Goal: Task Accomplishment & Management: Complete application form

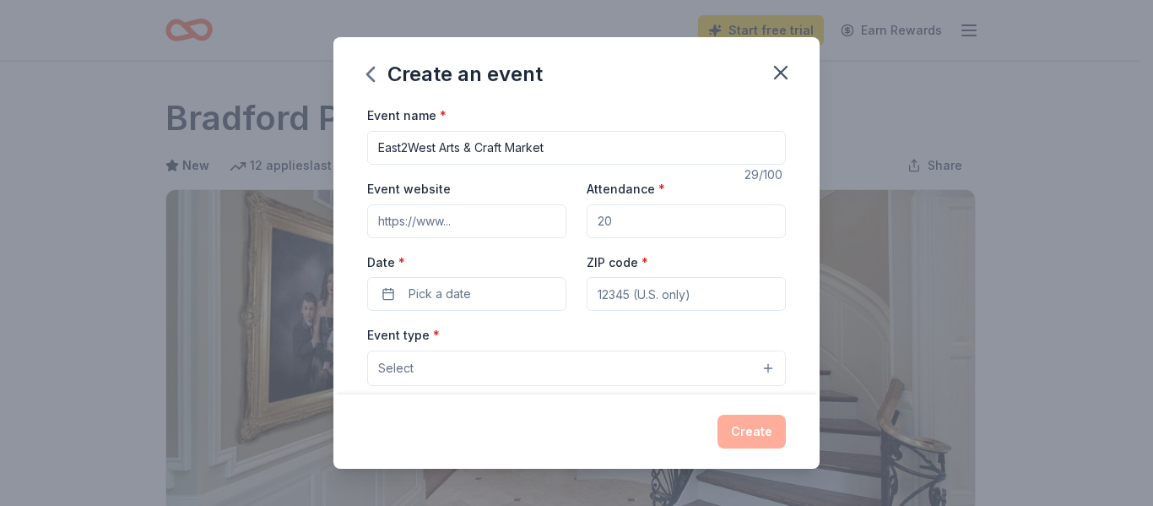
scroll to position [591, 0]
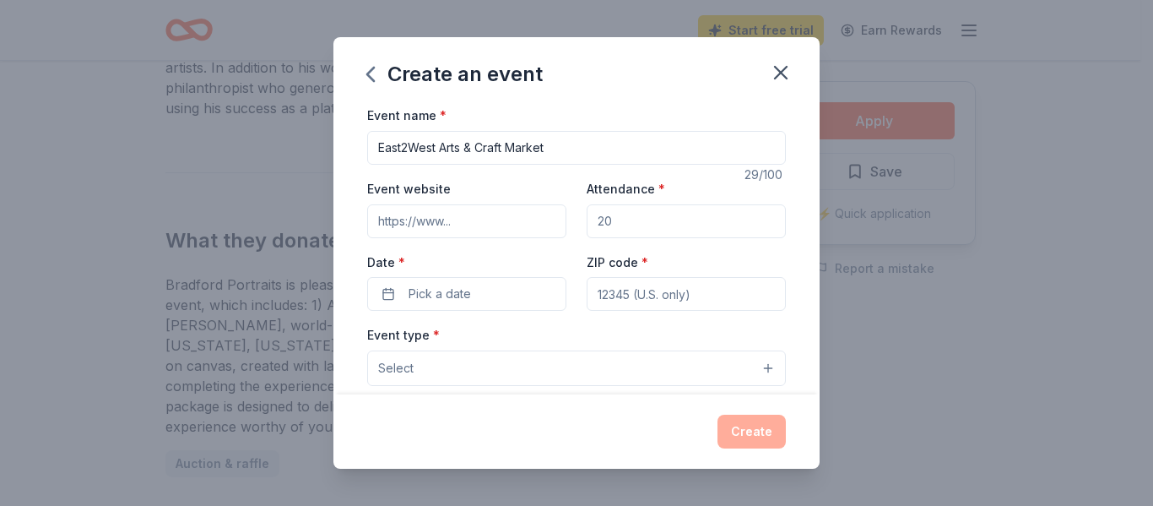
paste input "https://www.parrishartscouncil.org/2025-east2west-art-market"
type input "https://www.parrishartscouncil.org/2025-east2west-art-market"
click at [637, 228] on input "Attendance *" at bounding box center [686, 221] width 199 height 34
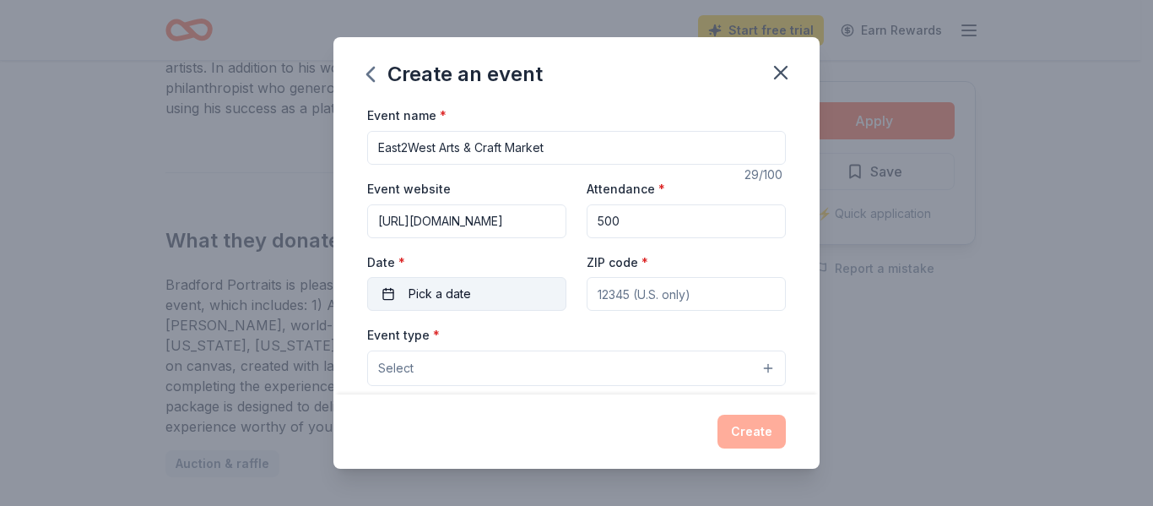
type input "500"
click at [503, 299] on button "Pick a date" at bounding box center [466, 294] width 199 height 34
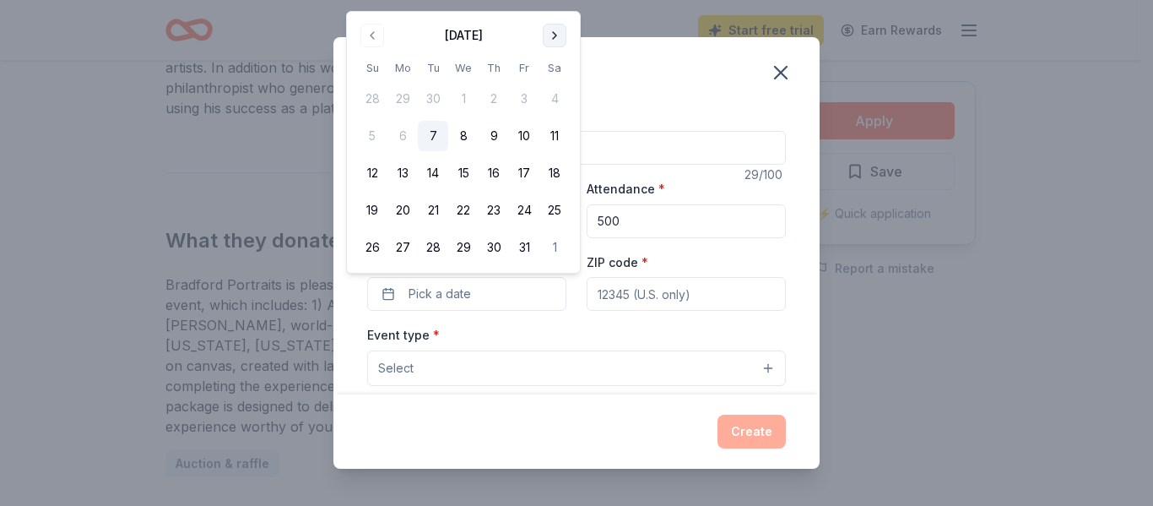
click at [561, 41] on button "Go to next month" at bounding box center [555, 36] width 24 height 24
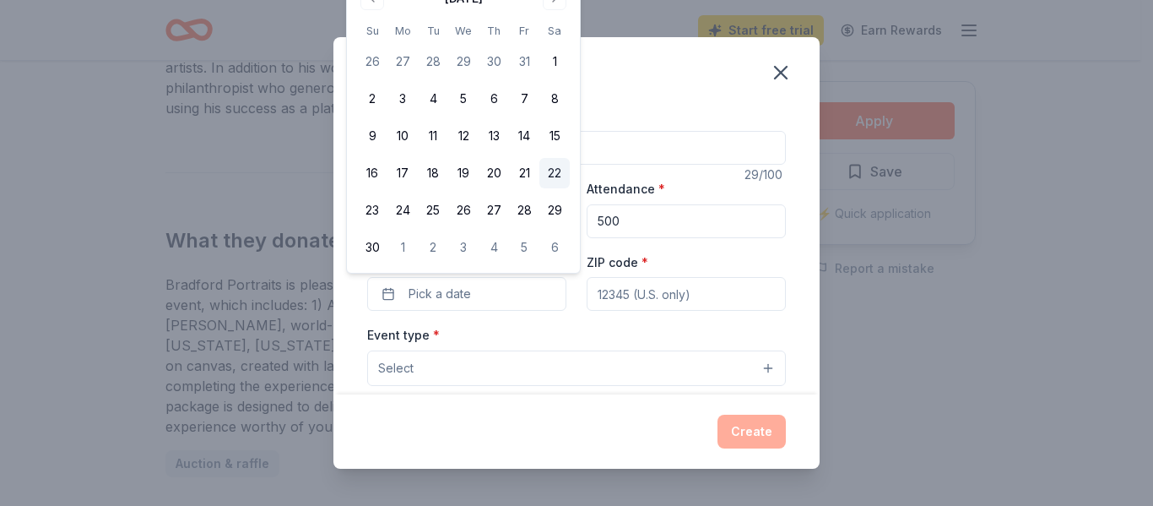
click at [551, 175] on button "22" at bounding box center [555, 173] width 30 height 30
click at [626, 296] on input "ZIP code *" at bounding box center [686, 294] width 199 height 34
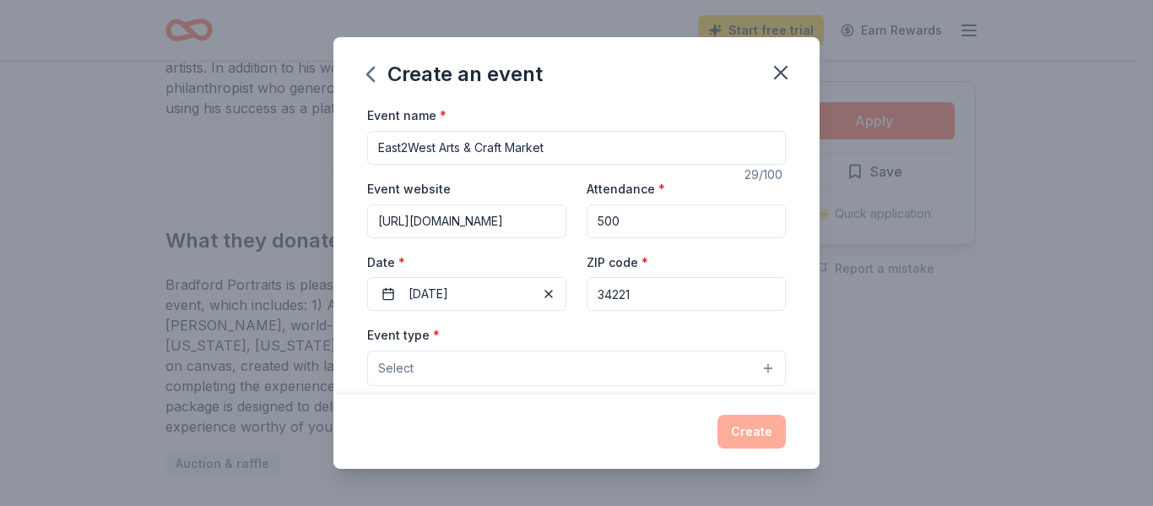
type input "34221"
click at [464, 372] on button "Select" at bounding box center [576, 367] width 419 height 35
click at [755, 367] on button "Select" at bounding box center [576, 367] width 419 height 35
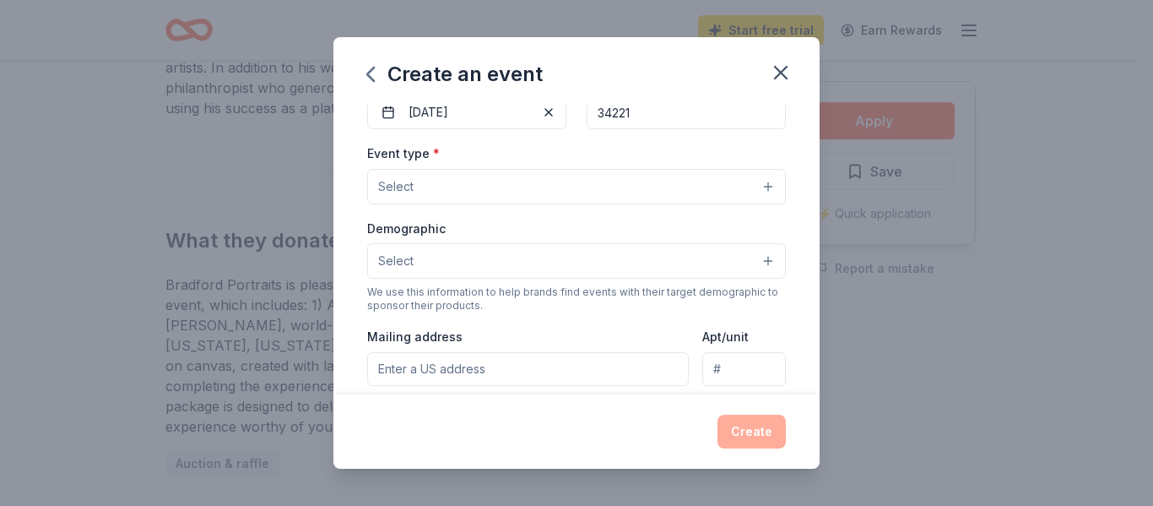
scroll to position [189, 0]
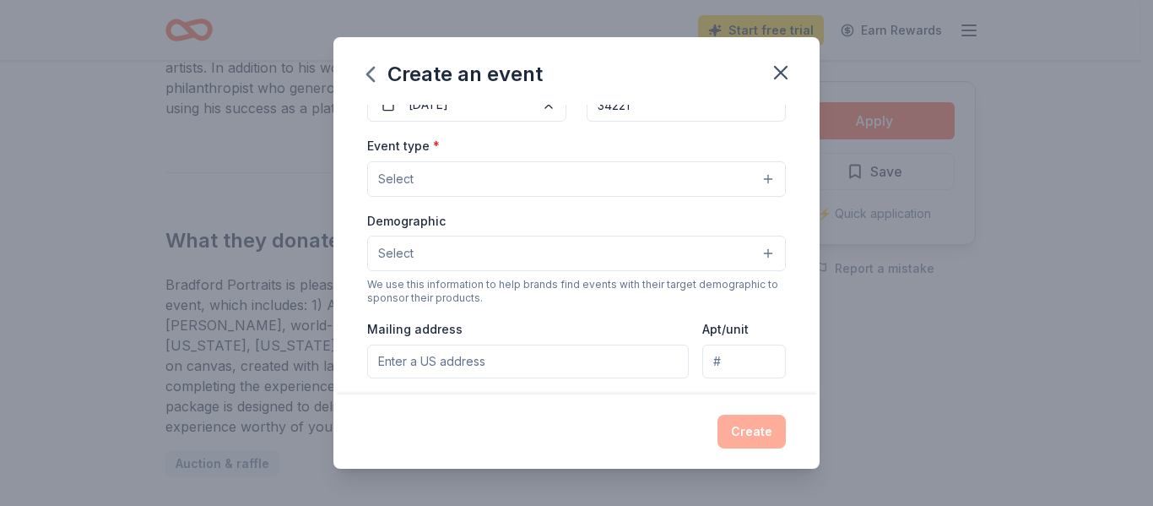
click at [754, 185] on button "Select" at bounding box center [576, 178] width 419 height 35
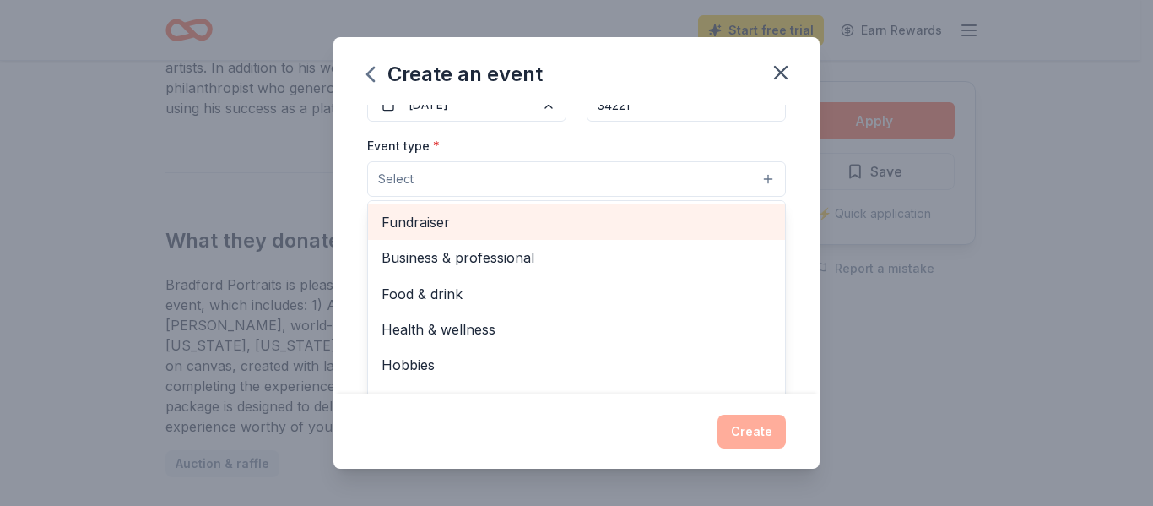
click at [477, 222] on span "Fundraiser" at bounding box center [577, 222] width 390 height 22
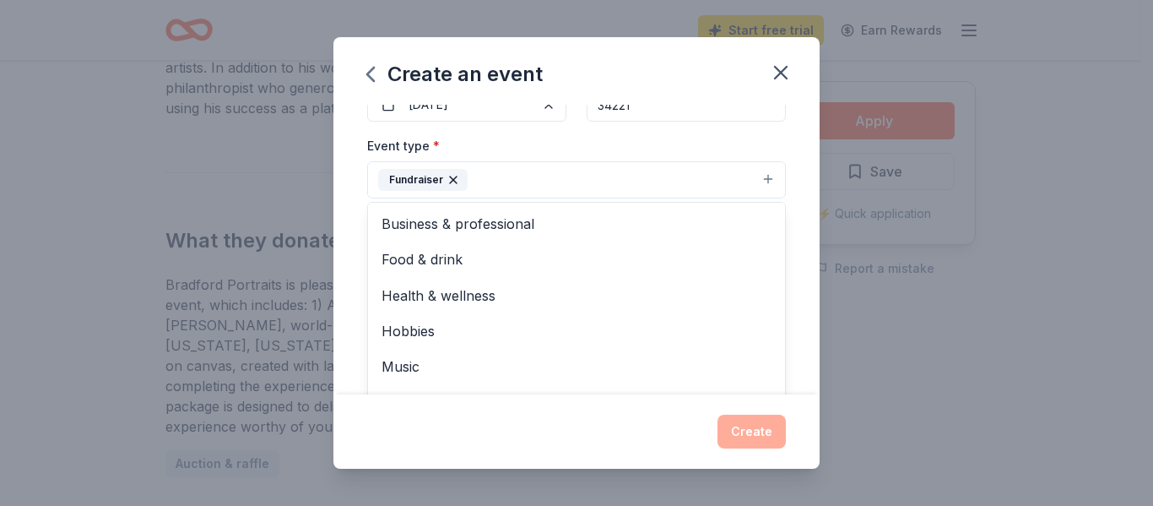
scroll to position [274, 0]
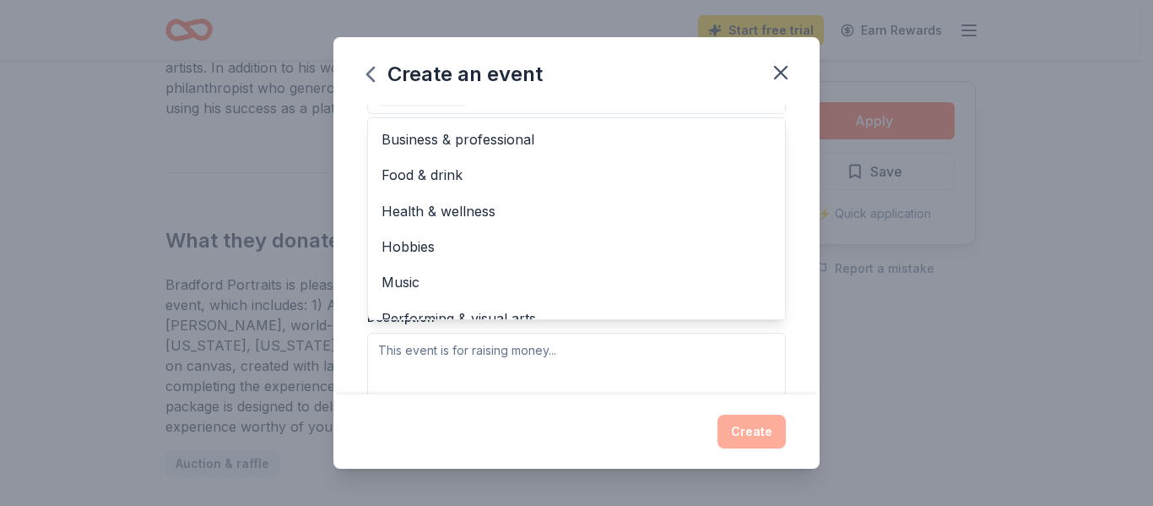
click at [692, 343] on div "Event type * Fundraiser Business & professional Food & drink Health & wellness …" at bounding box center [576, 229] width 419 height 357
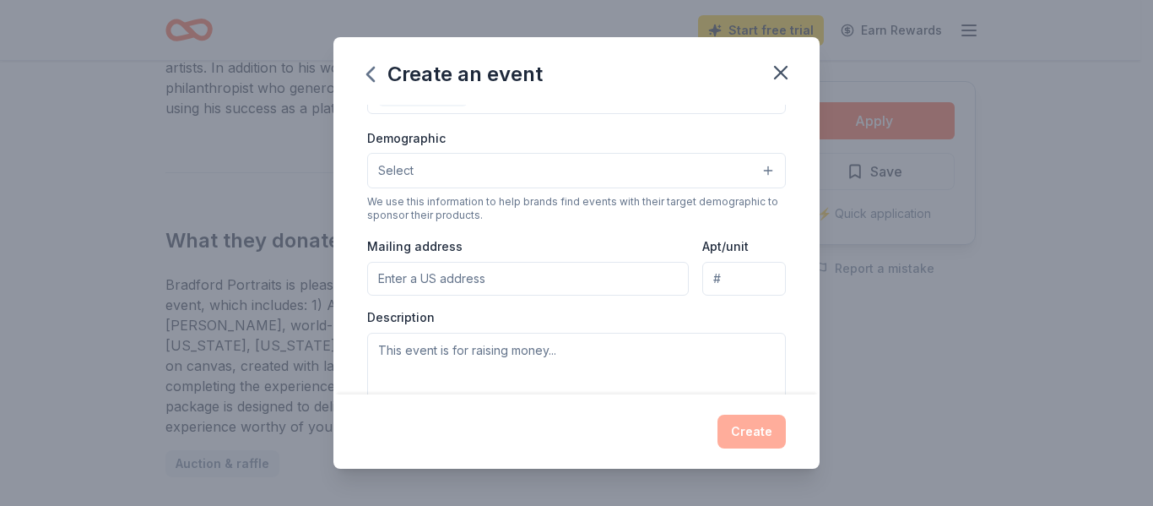
scroll to position [245, 0]
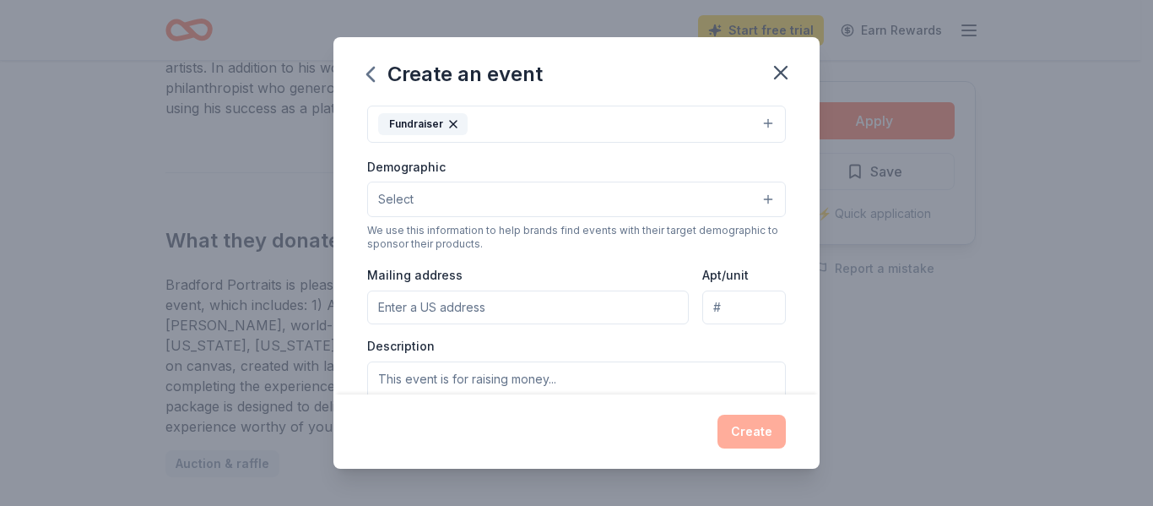
click at [757, 195] on button "Select" at bounding box center [576, 199] width 419 height 35
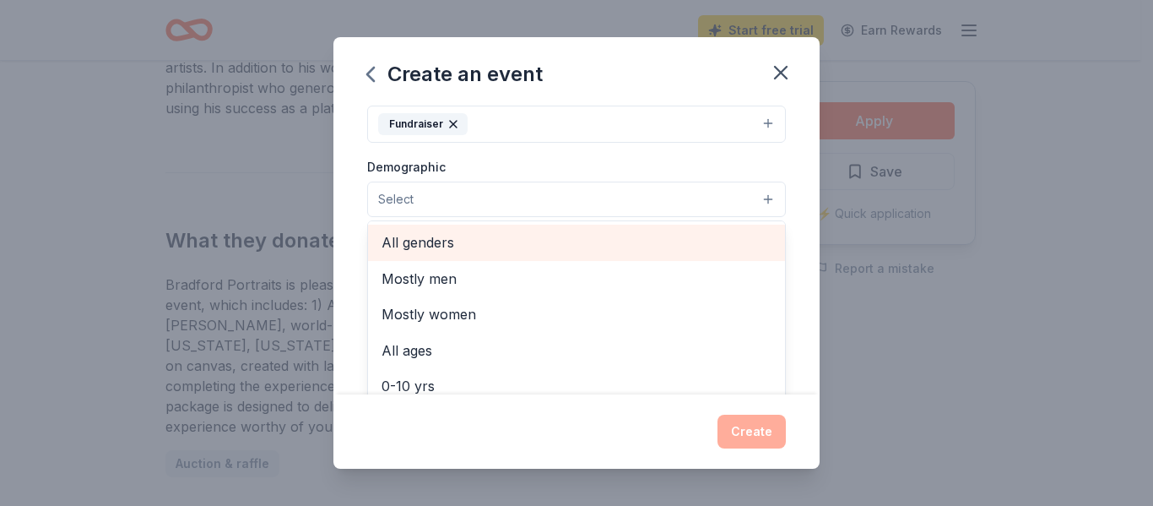
click at [504, 231] on span "All genders" at bounding box center [577, 242] width 390 height 22
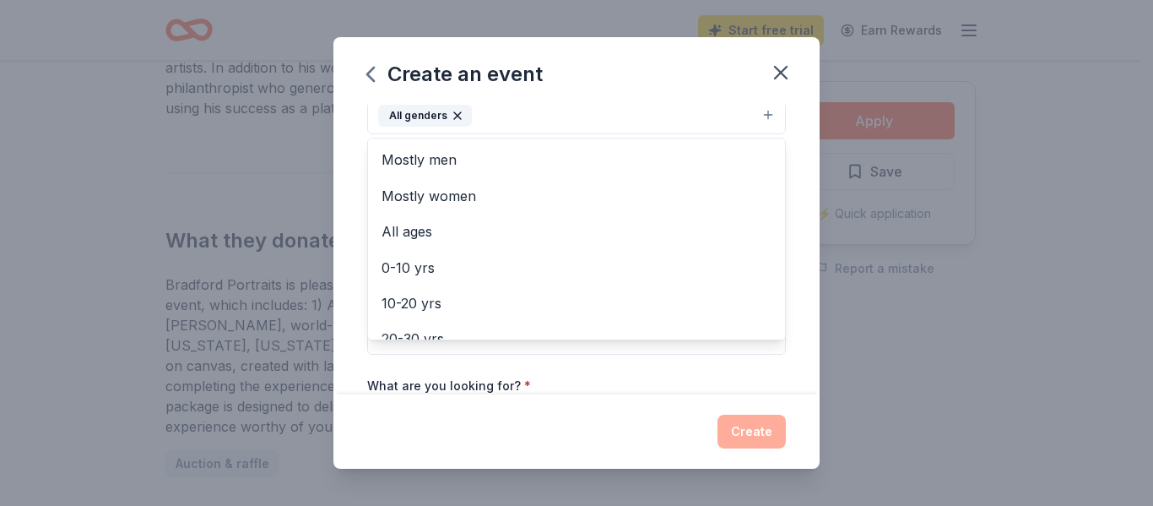
scroll to position [363, 0]
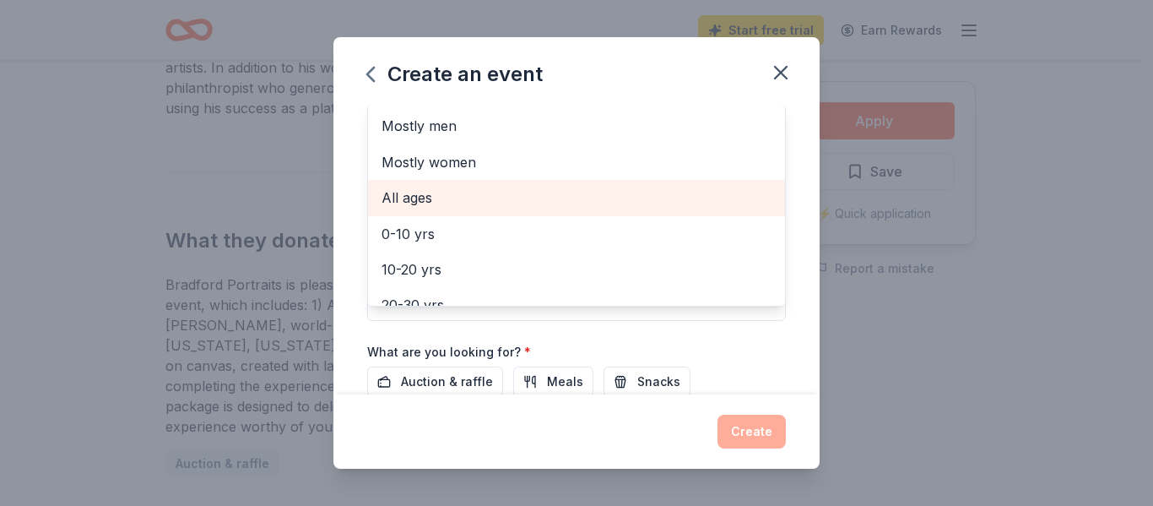
click at [458, 205] on span "All ages" at bounding box center [577, 198] width 390 height 22
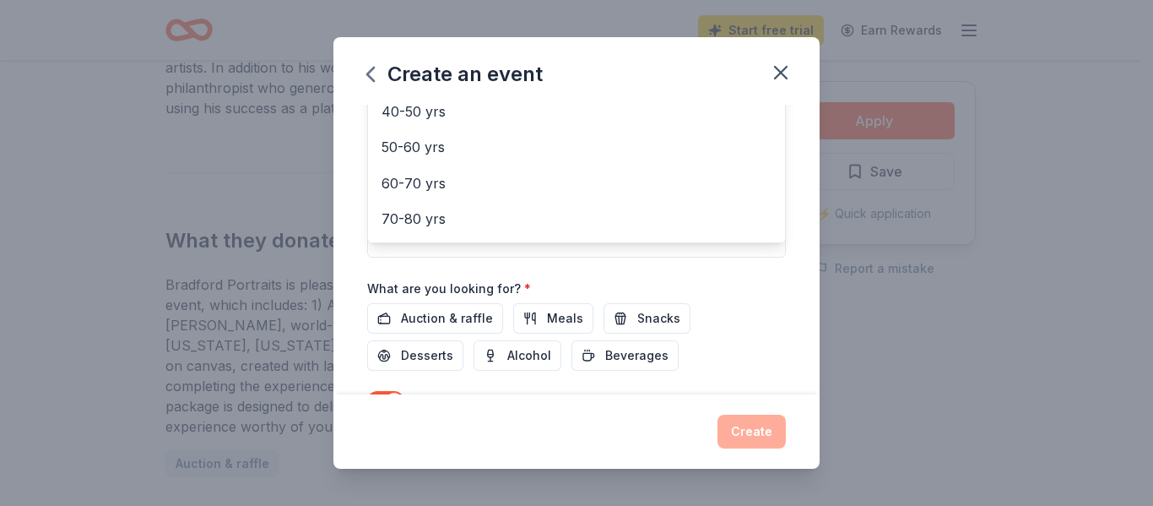
scroll to position [199, 0]
click at [762, 305] on div "Event name * East2West Arts & Craft Market 29 /100 Event website https://www.pa…" at bounding box center [576, 70] width 419 height 784
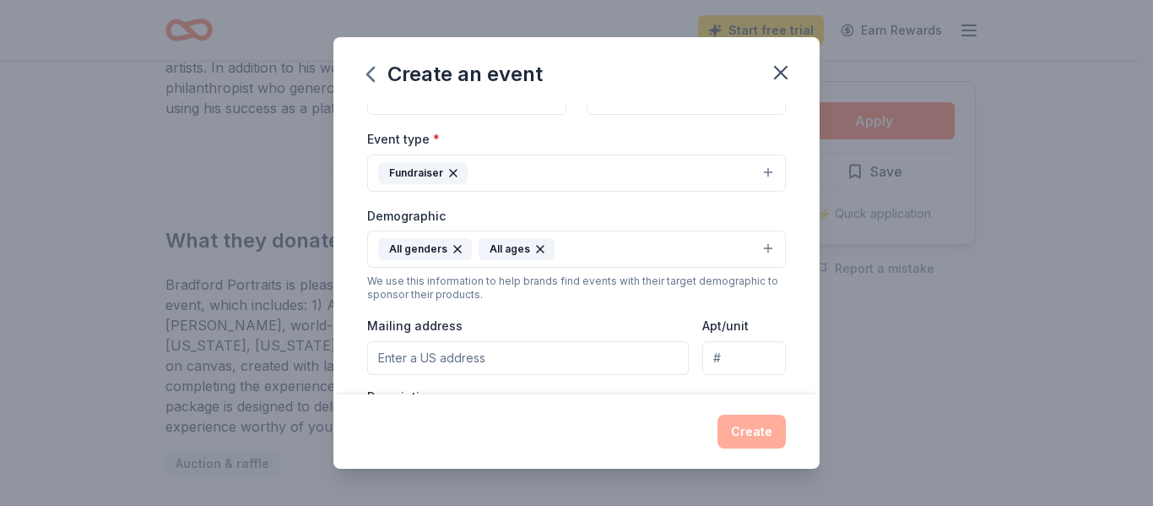
click at [586, 347] on input "Mailing address" at bounding box center [528, 358] width 322 height 34
type input "P.O. Box 5"
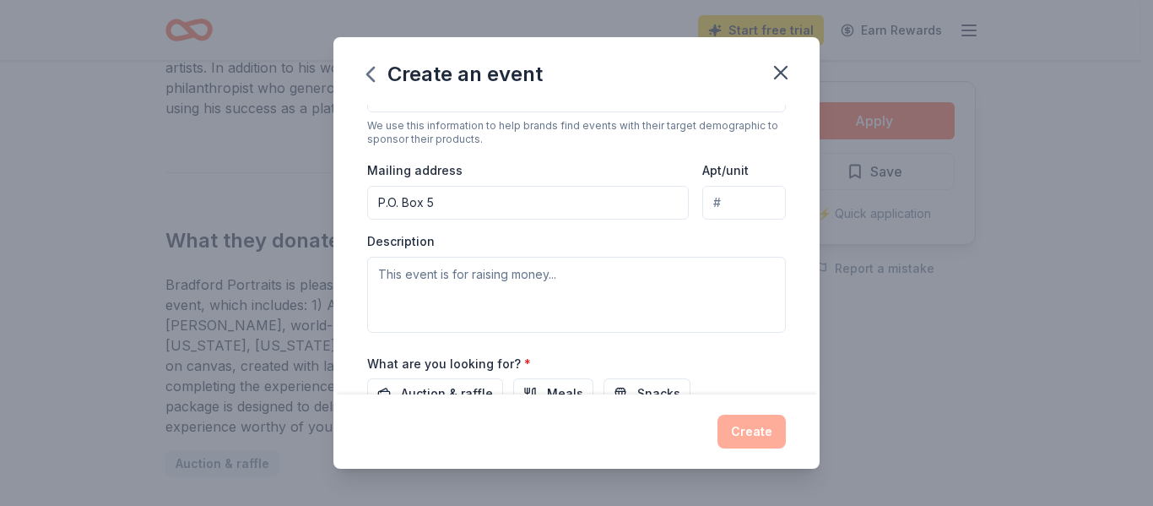
scroll to position [380, 0]
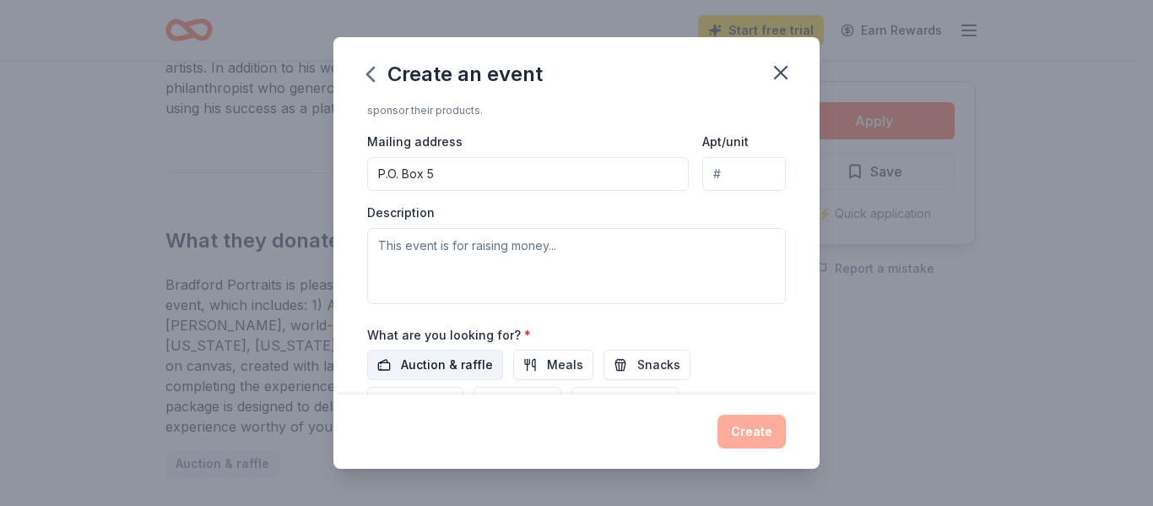
click at [431, 363] on span "Auction & raffle" at bounding box center [447, 365] width 92 height 20
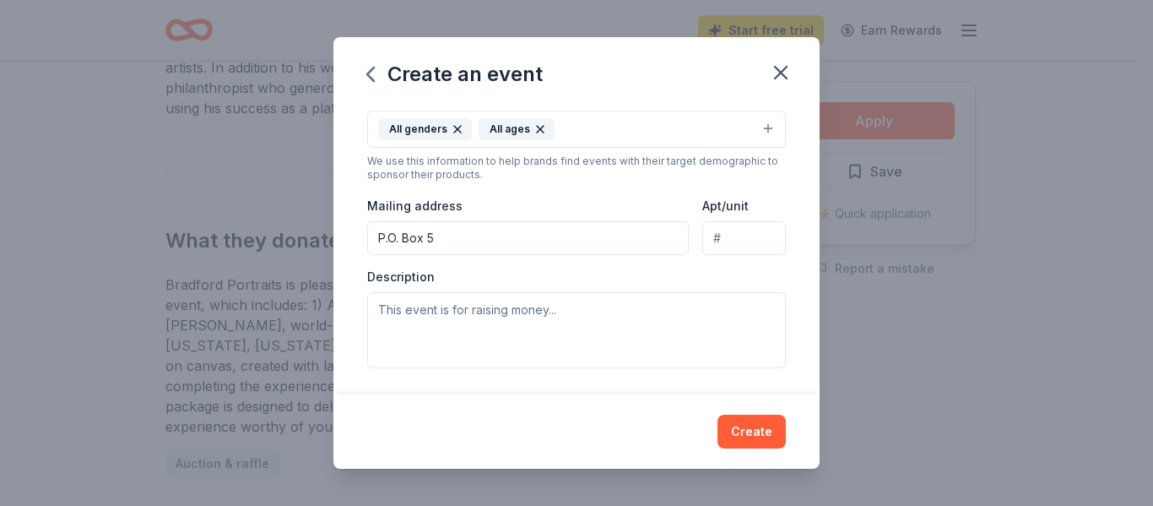
scroll to position [268, 0]
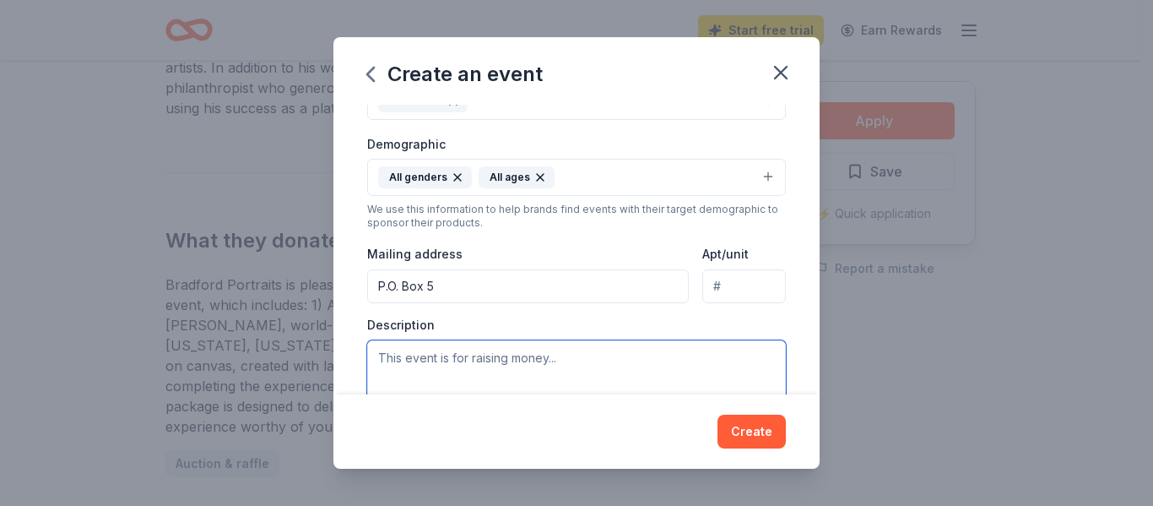
click at [437, 359] on textarea at bounding box center [576, 378] width 419 height 76
paste textarea "This indoor celebration of the arts will feature original artwork from local an…"
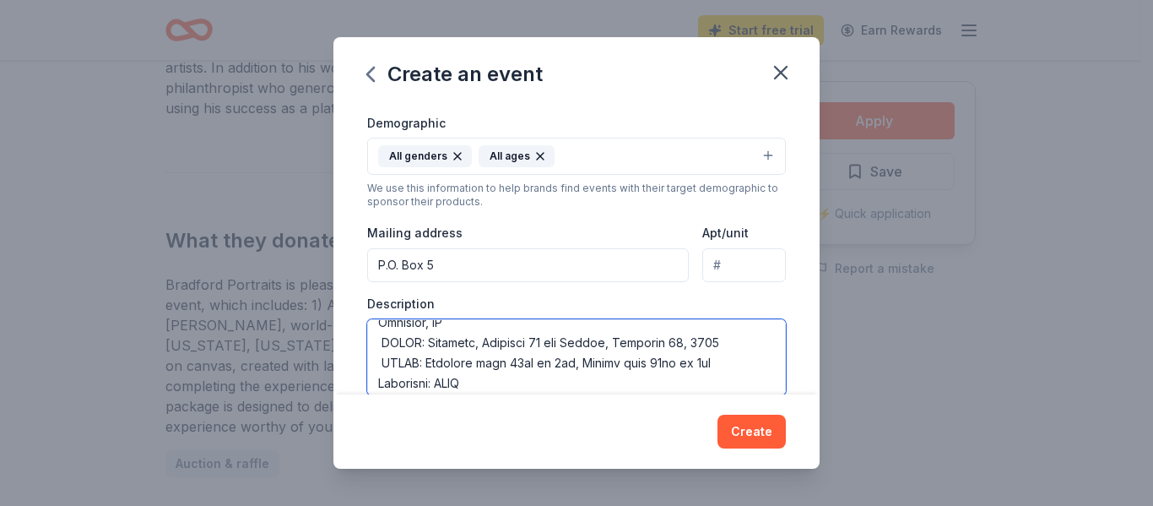
scroll to position [365, 0]
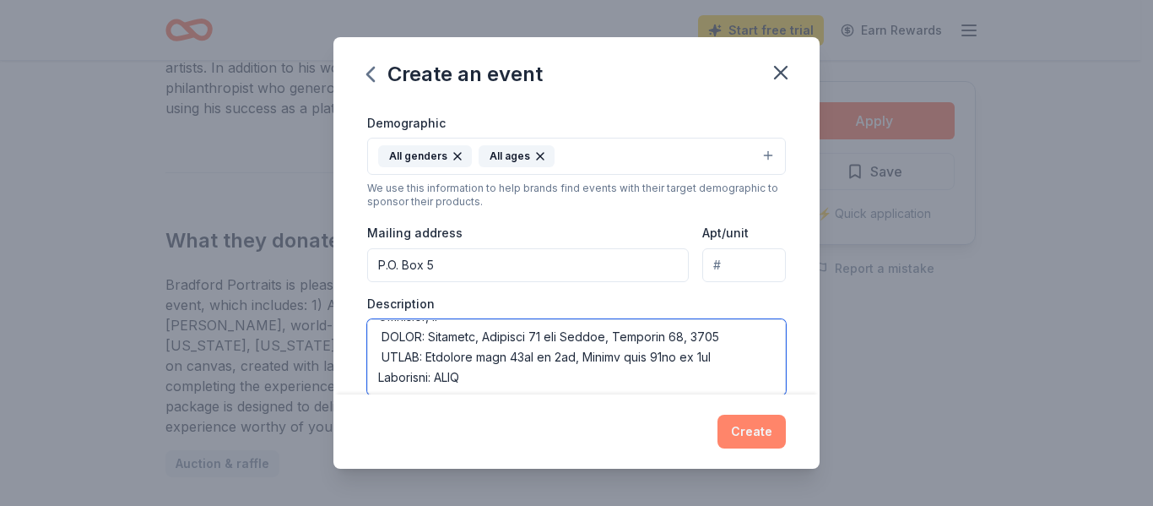
type textarea "This indoor celebration of the arts will feature original artwork from local an…"
click at [736, 438] on button "Create" at bounding box center [752, 432] width 68 height 34
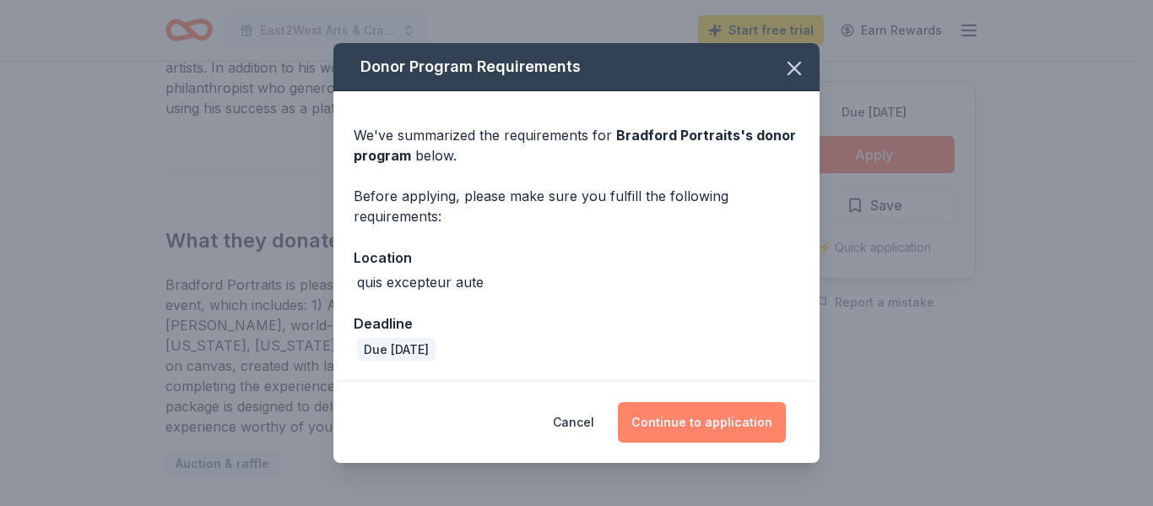
click at [681, 420] on button "Continue to application" at bounding box center [702, 422] width 168 height 41
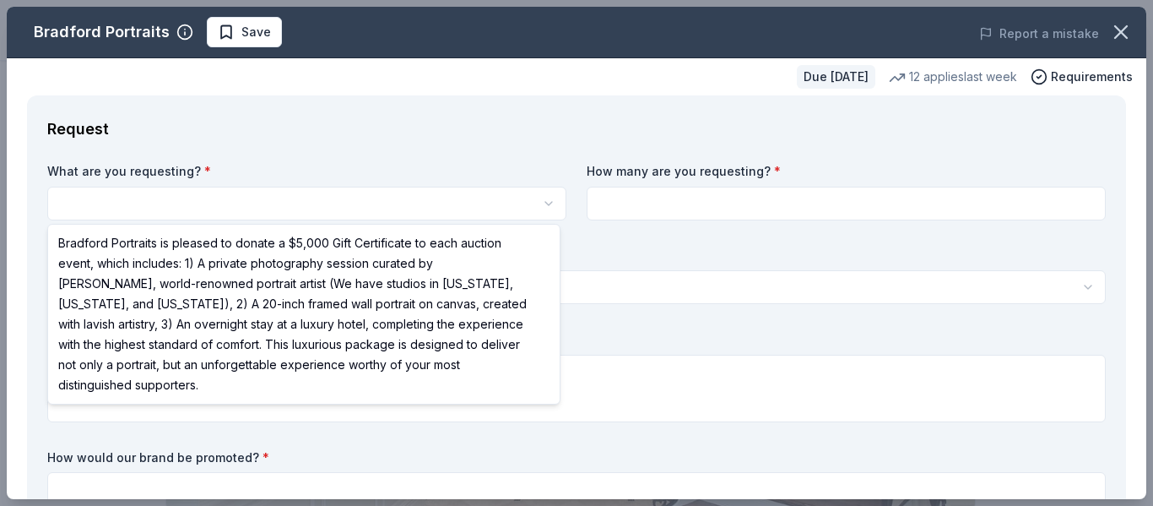
click at [114, 207] on html "10% East2West Arts & Craft Market Save Apply Due in 16 days Share Bradford Port…" at bounding box center [576, 253] width 1153 height 506
select select "Bradford Portraits is pleased to donate a $5,000 Gift Certificate to each aucti…"
drag, startPoint x: 290, startPoint y: 240, endPoint x: 310, endPoint y: 241, distance: 20.3
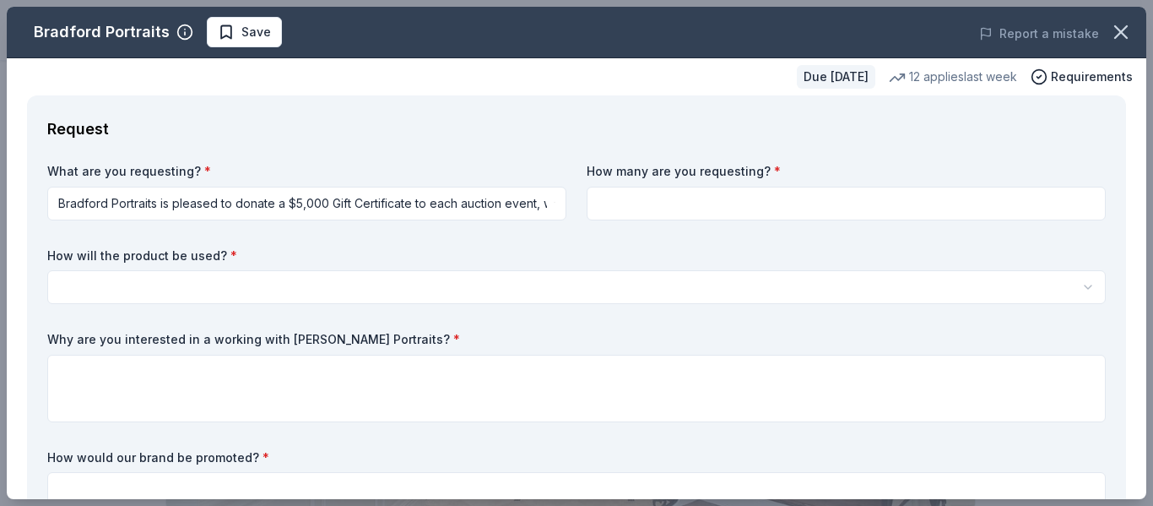
click at [274, 201] on html "10% East2West Arts & Craft Market Save Apply Due in 16 days Share Bradford Port…" at bounding box center [576, 253] width 1153 height 506
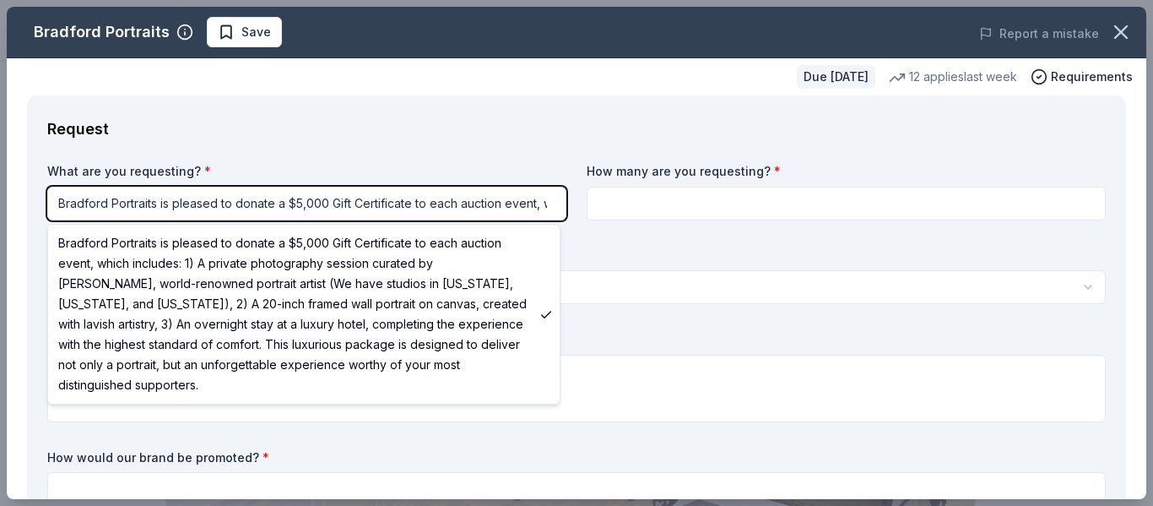
click at [285, 198] on html "10% East2West Arts & Craft Market Save Apply Due in 16 days Share Bradford Port…" at bounding box center [576, 253] width 1153 height 506
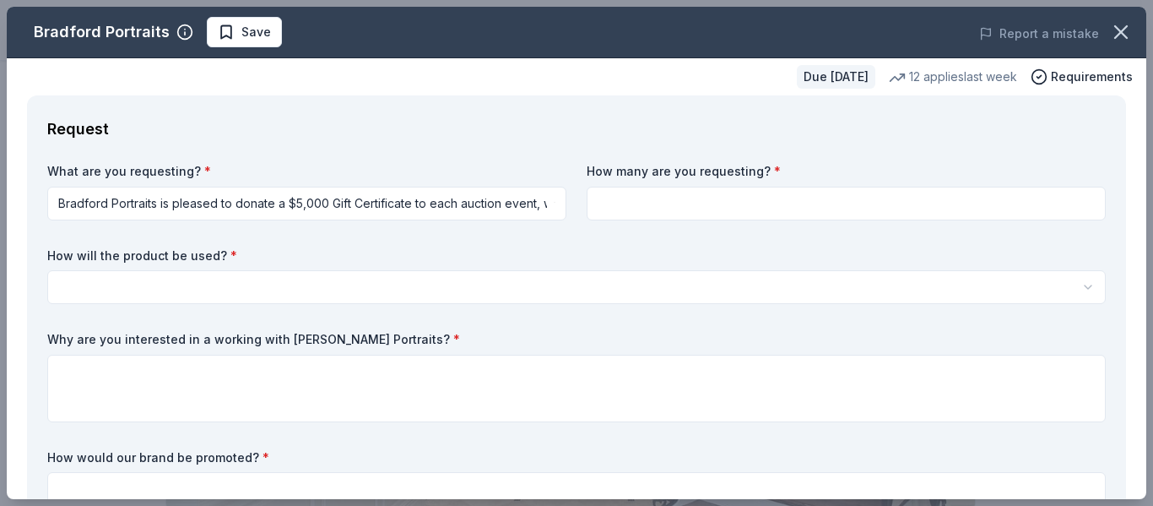
click at [671, 198] on input at bounding box center [846, 204] width 519 height 34
type input "1"
click at [361, 290] on html "10% East2West Arts & Craft Market Save Apply Due in 16 days Share Bradford Port…" at bounding box center [576, 253] width 1153 height 506
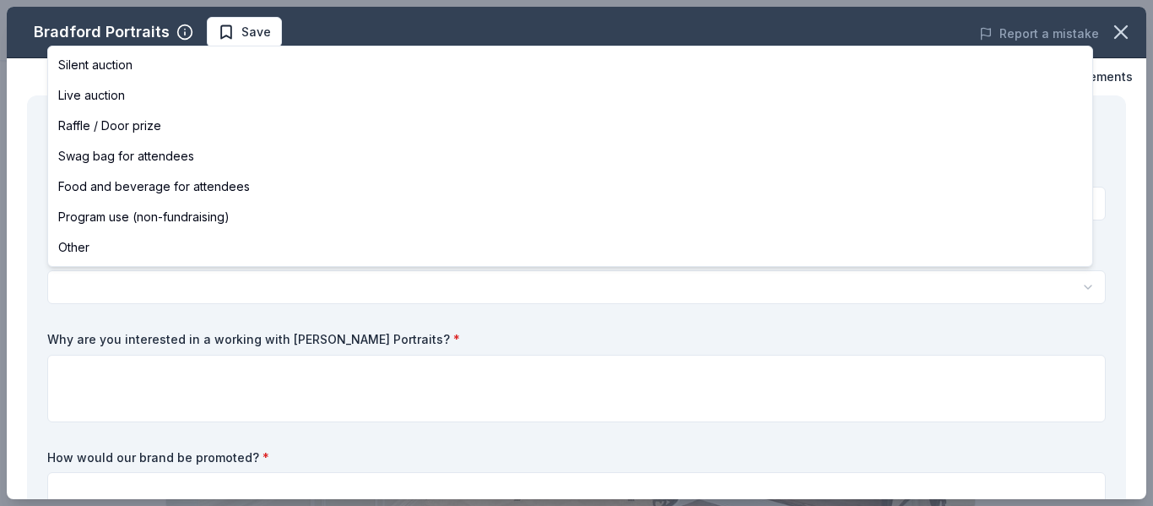
select select "raffleDoorPrize"
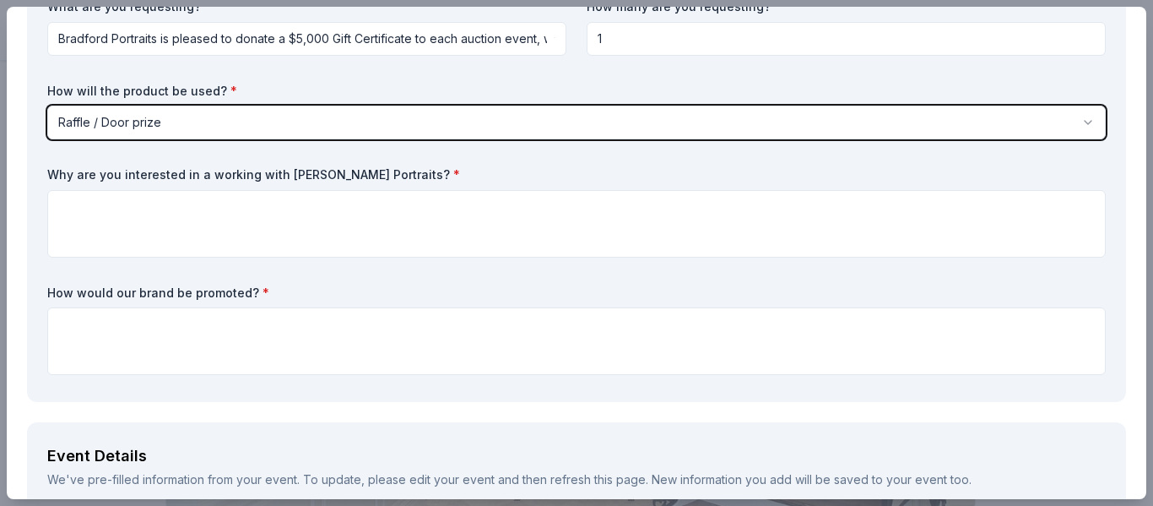
scroll to position [169, 0]
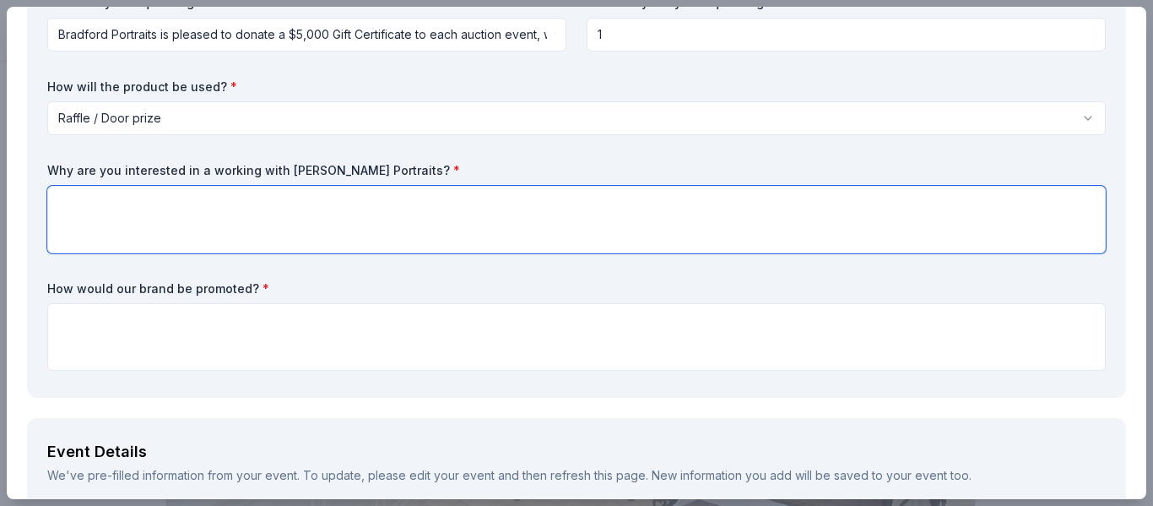
click at [214, 229] on textarea at bounding box center [576, 220] width 1059 height 68
type textarea "Excellent product which our customers would desire"
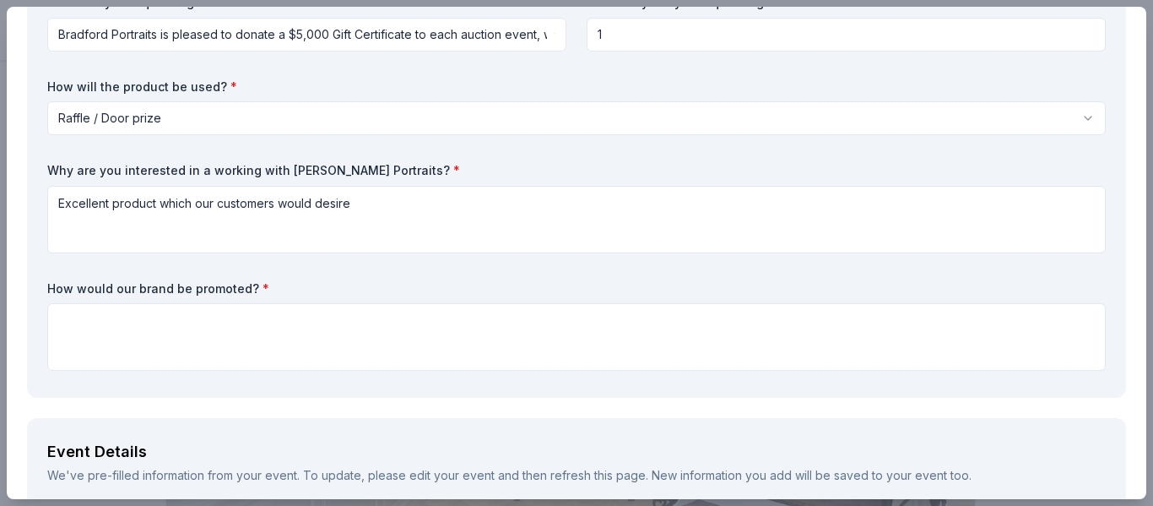
click at [301, 39] on body "10% East2West Arts & Craft Market Save Apply Due in 16 days Share Bradford Port…" at bounding box center [570, 253] width 1141 height 506
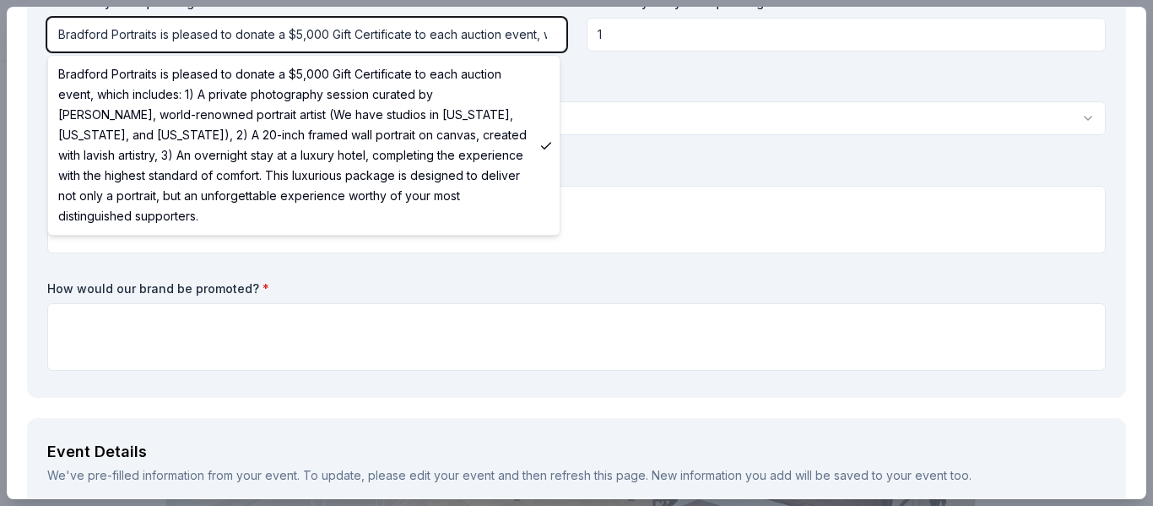
click at [643, 178] on html "10% East2West Arts & Craft Market Save Apply Due in 16 days Share Bradford Port…" at bounding box center [576, 253] width 1153 height 506
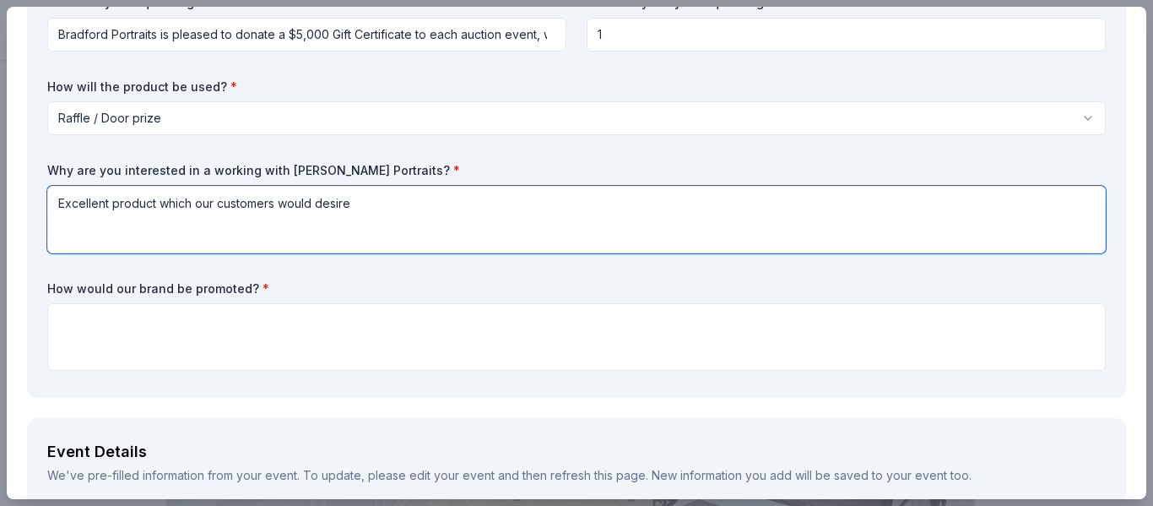
click at [407, 208] on textarea "Excellent product which our customers would desire" at bounding box center [576, 220] width 1059 height 68
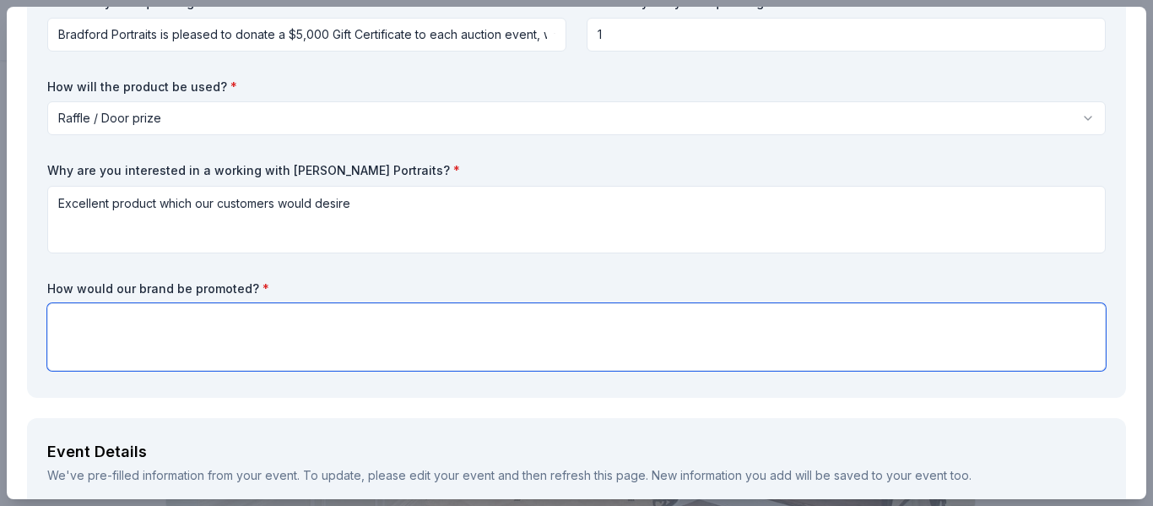
click at [306, 324] on textarea at bounding box center [576, 337] width 1059 height 68
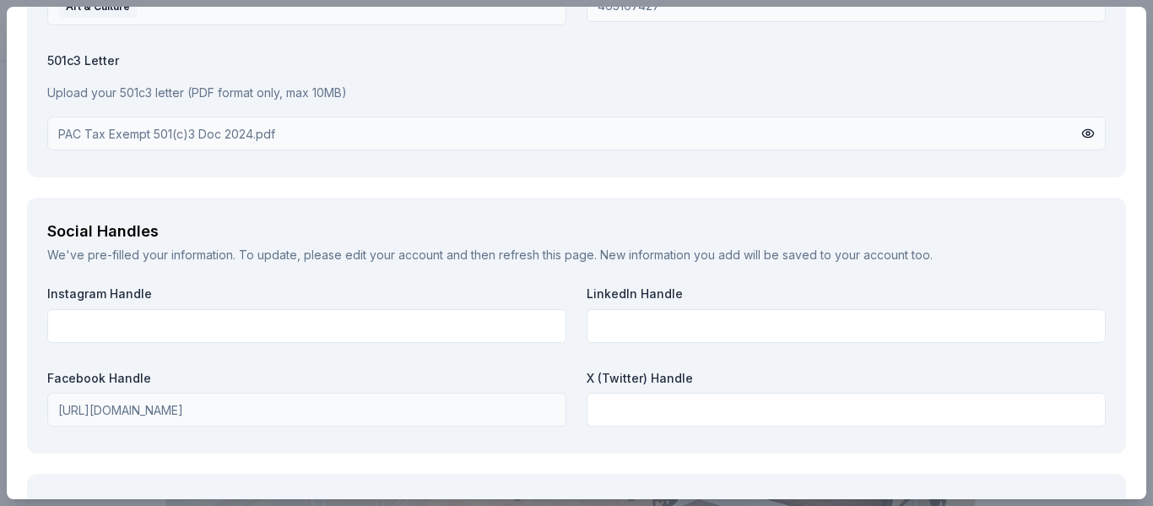
scroll to position [2191, 0]
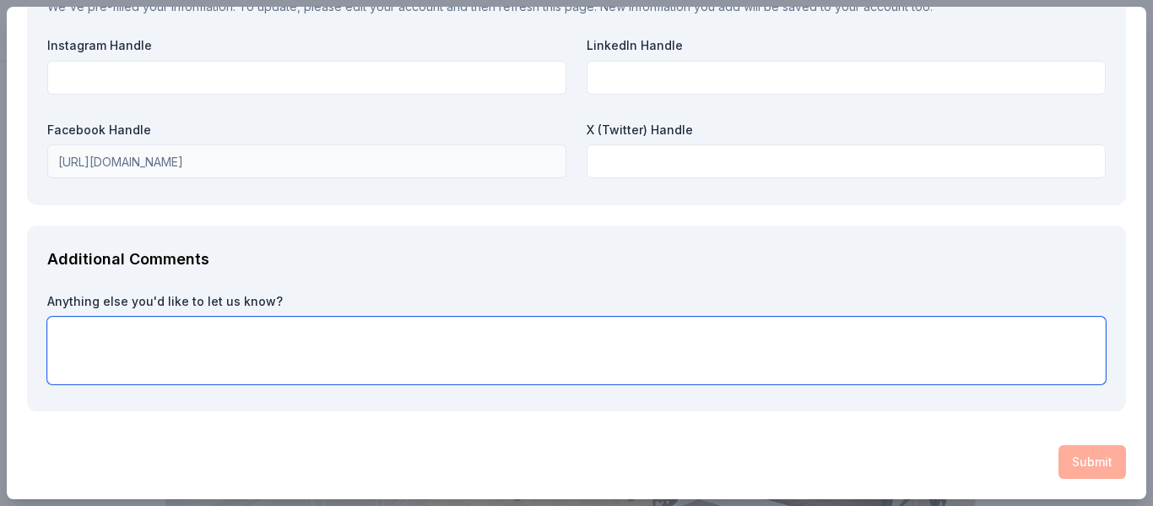
click at [187, 322] on textarea at bounding box center [576, 351] width 1059 height 68
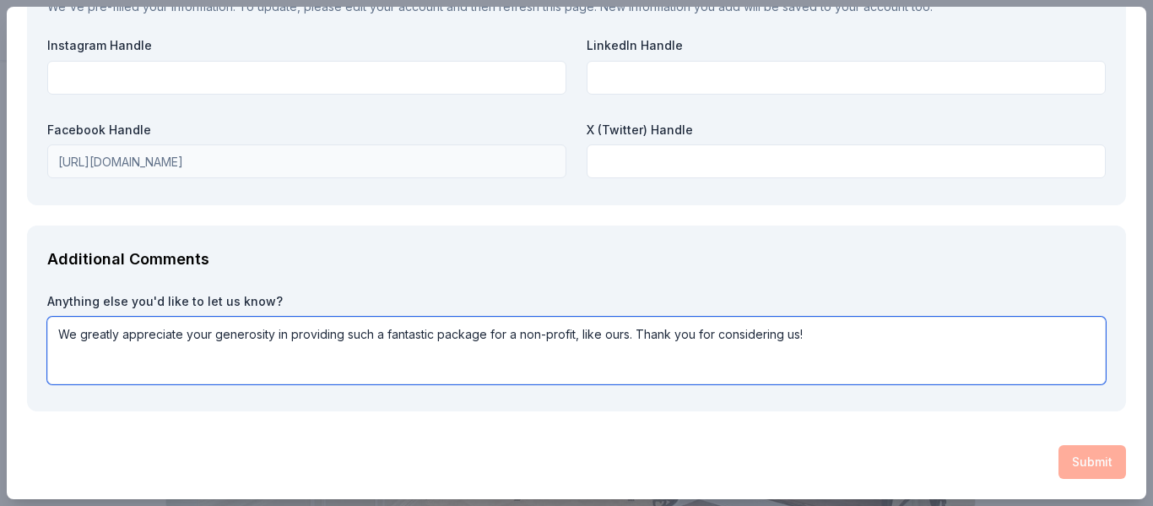
type textarea "We greatly appreciate your generosity in providing such a fantastic package for…"
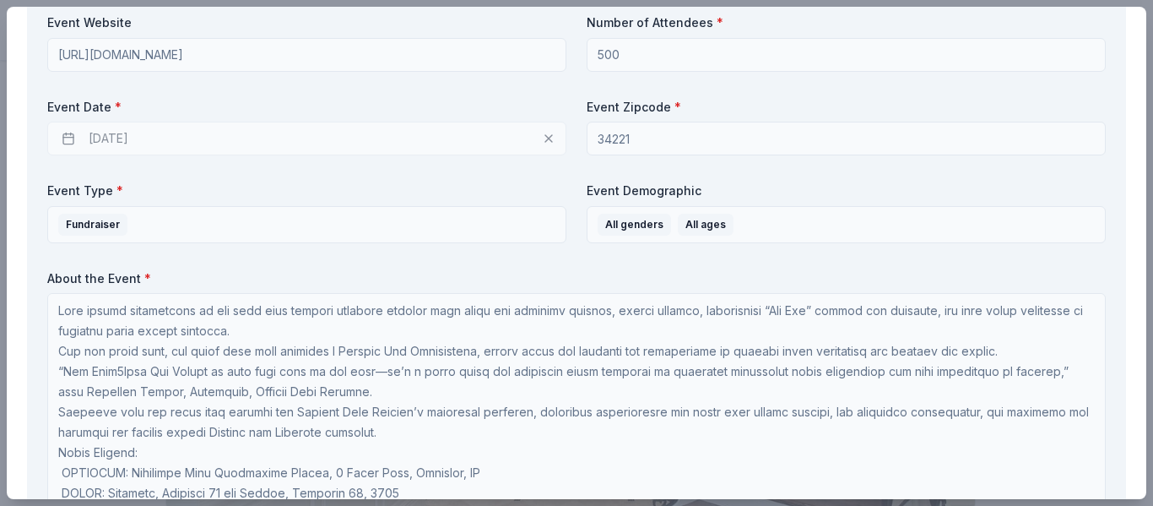
scroll to position [0, 0]
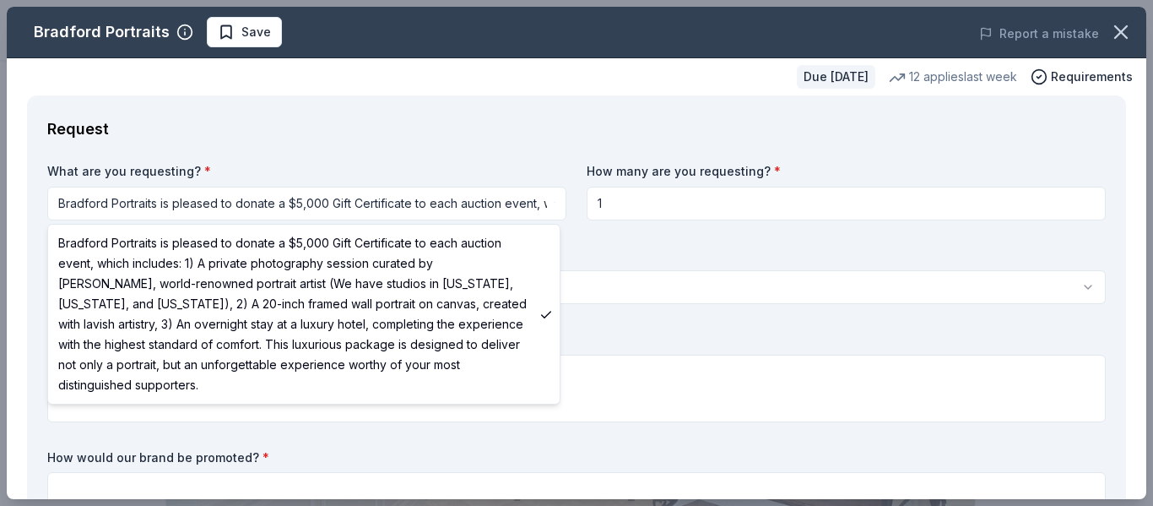
click at [541, 207] on html "10% East2West Arts & Craft Market Save Apply Due in 16 days Share Bradford Port…" at bounding box center [576, 253] width 1153 height 506
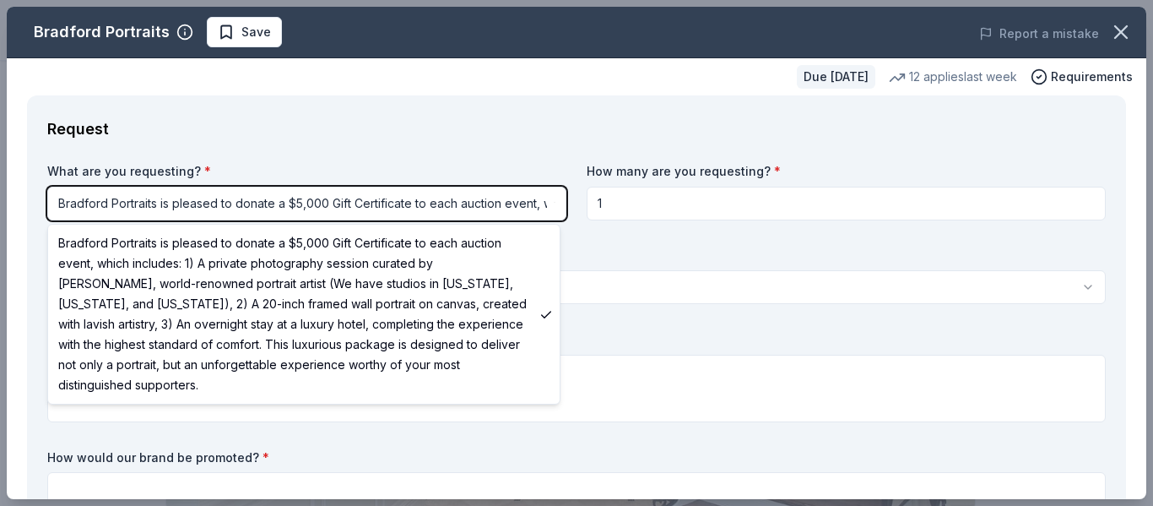
click at [718, 315] on html "10% East2West Arts & Craft Market Save Apply Due in 16 days Share Bradford Port…" at bounding box center [576, 253] width 1153 height 506
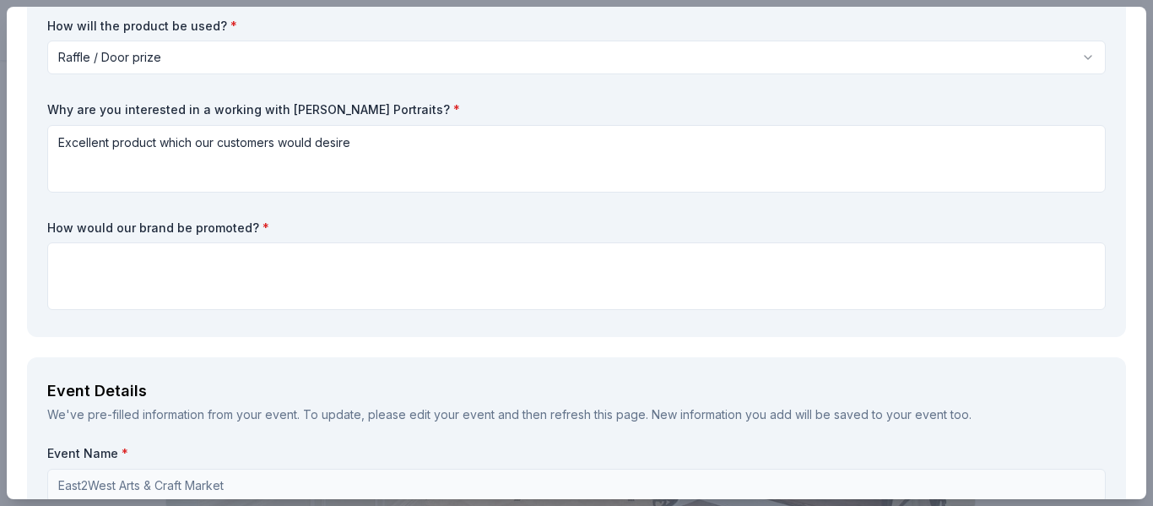
scroll to position [253, 0]
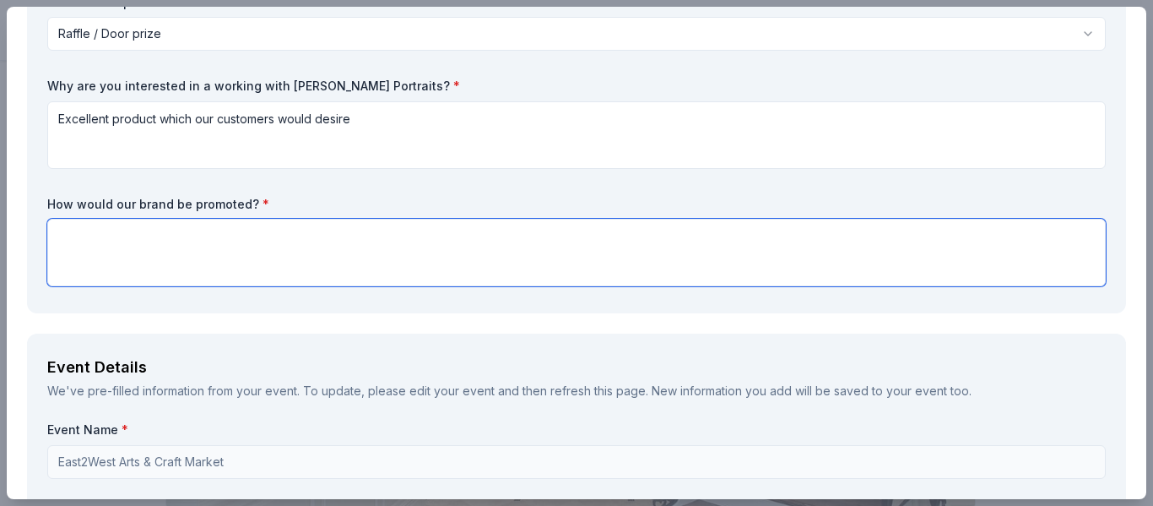
click at [344, 259] on textarea at bounding box center [576, 253] width 1059 height 68
click at [186, 272] on textarea at bounding box center [576, 253] width 1059 height 68
paste textarea "a quarter-page ad in the Parrish Village News (a $250 value), along with recogn…"
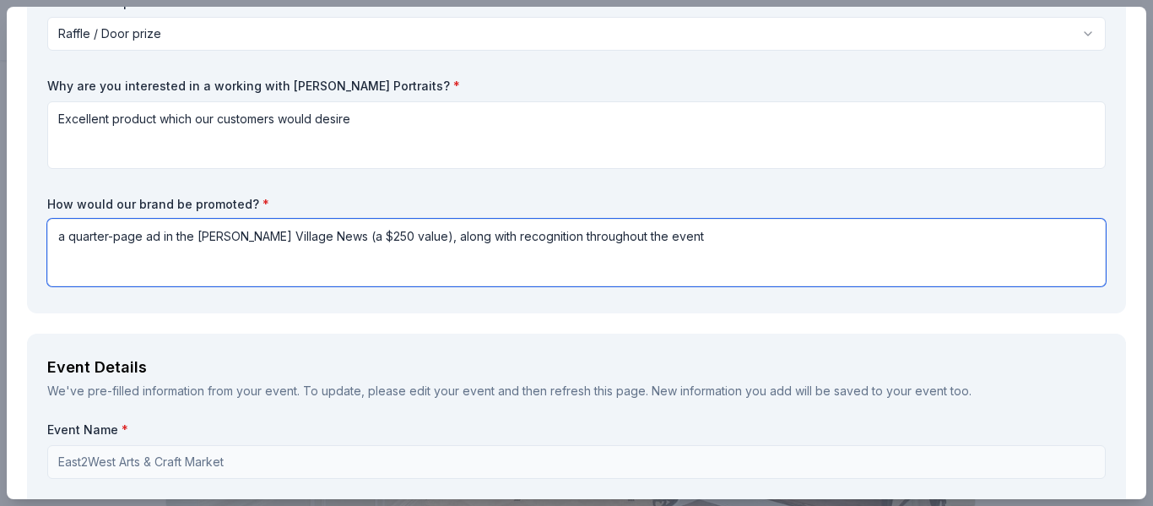
click at [59, 237] on textarea "a quarter-page ad in the Parrish Village News (a $250 value), along with recogn…" at bounding box center [576, 253] width 1059 height 68
click at [674, 235] on textarea "A free quarter-page ad in the Parrish Village News (a $250 value), along with r…" at bounding box center [576, 253] width 1059 height 68
click at [422, 241] on textarea "A free quarter-page ad in the Parrish Village News (a $250 value), along with r…" at bounding box center [576, 253] width 1059 height 68
click at [867, 235] on textarea "A free quarter-page ad in the Parrish Village News (a $250 value) delivered to …" at bounding box center [576, 253] width 1059 height 68
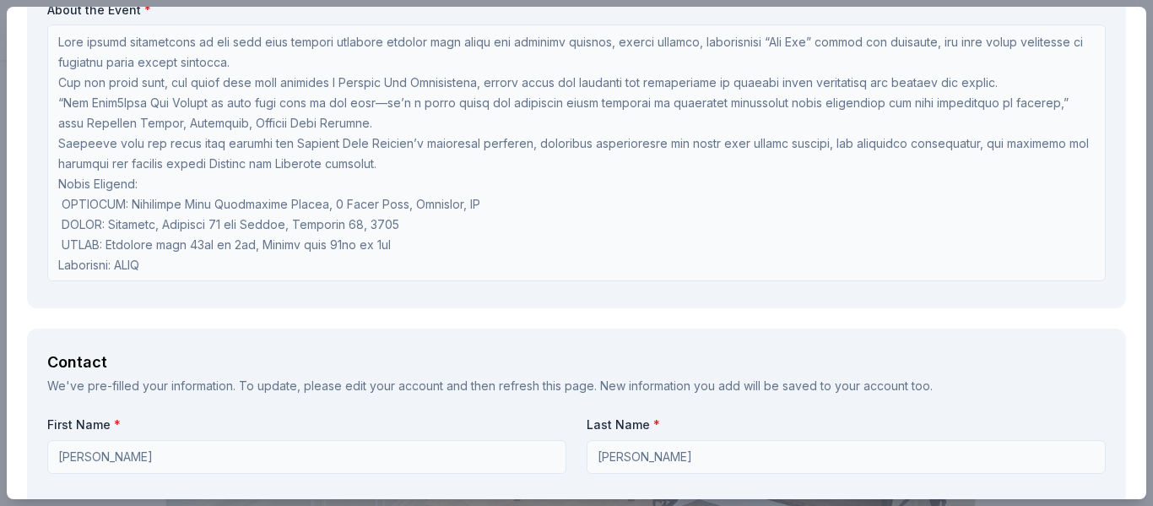
scroll to position [2, 0]
type textarea "A free quarter-page ad in the Parrish Village News (a $250 value) delivered to …"
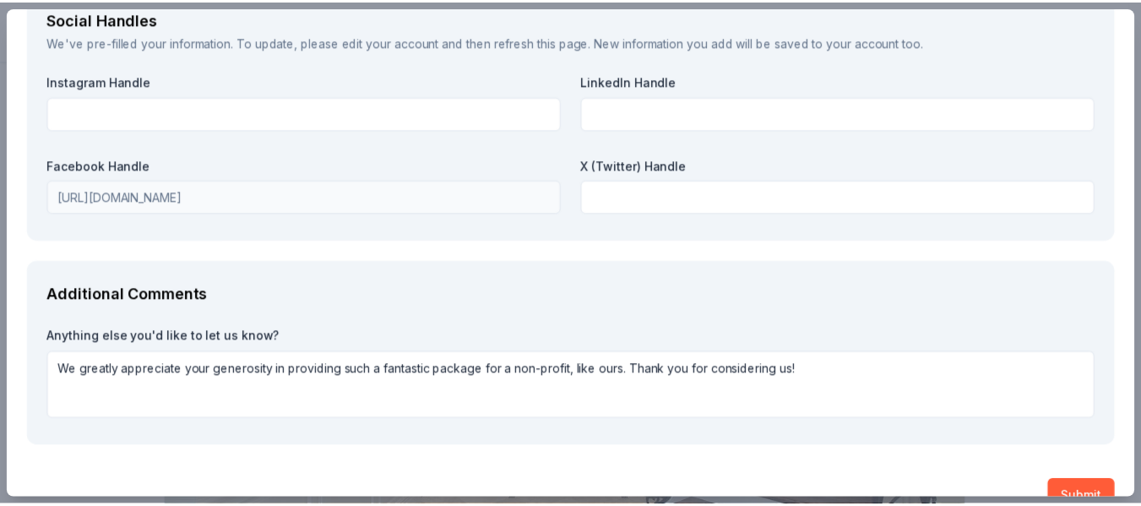
scroll to position [2191, 0]
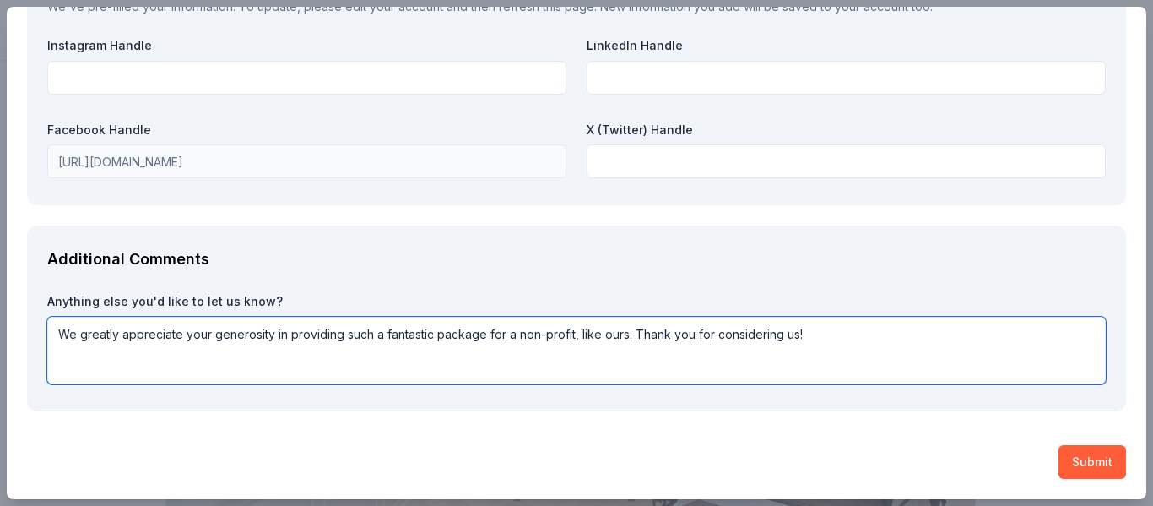
click at [323, 330] on textarea "We greatly appreciate your generosity in providing such a fantastic package for…" at bounding box center [576, 351] width 1059 height 68
type textarea "We greatly appreciate your generosity in offering such a fantastic package for …"
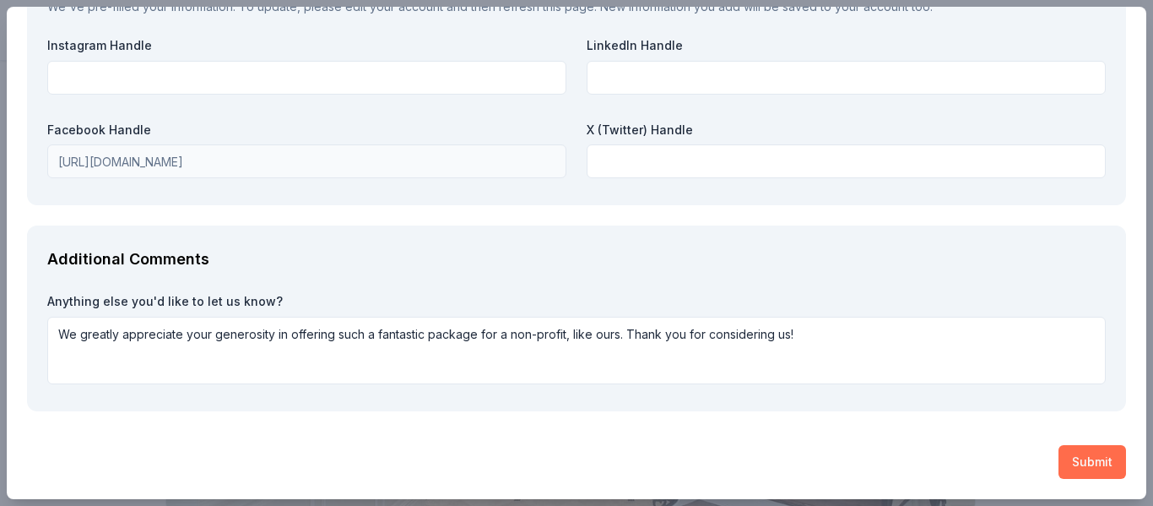
click at [1095, 454] on button "Submit" at bounding box center [1093, 462] width 68 height 34
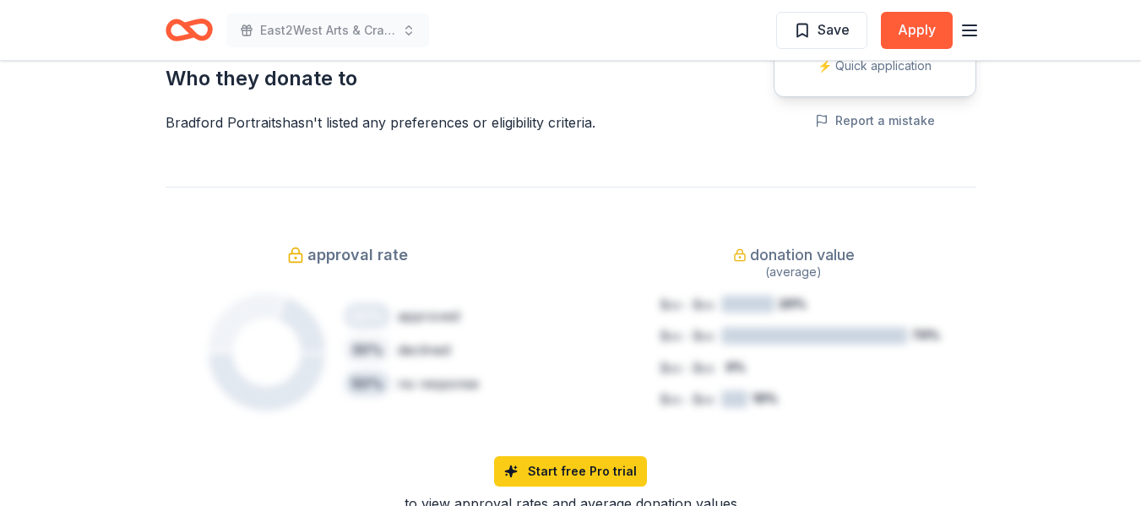
scroll to position [1182, 0]
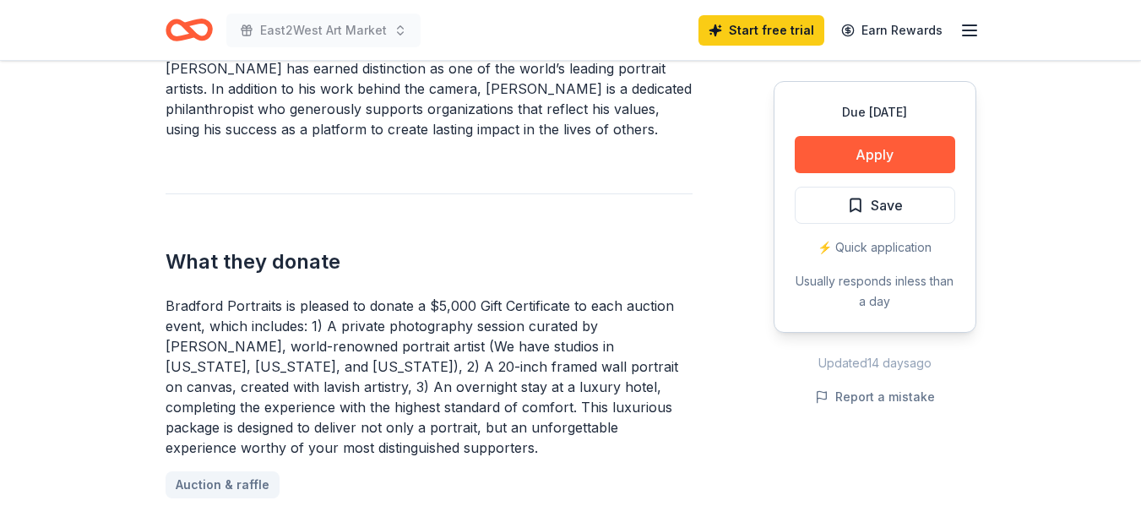
scroll to position [591, 0]
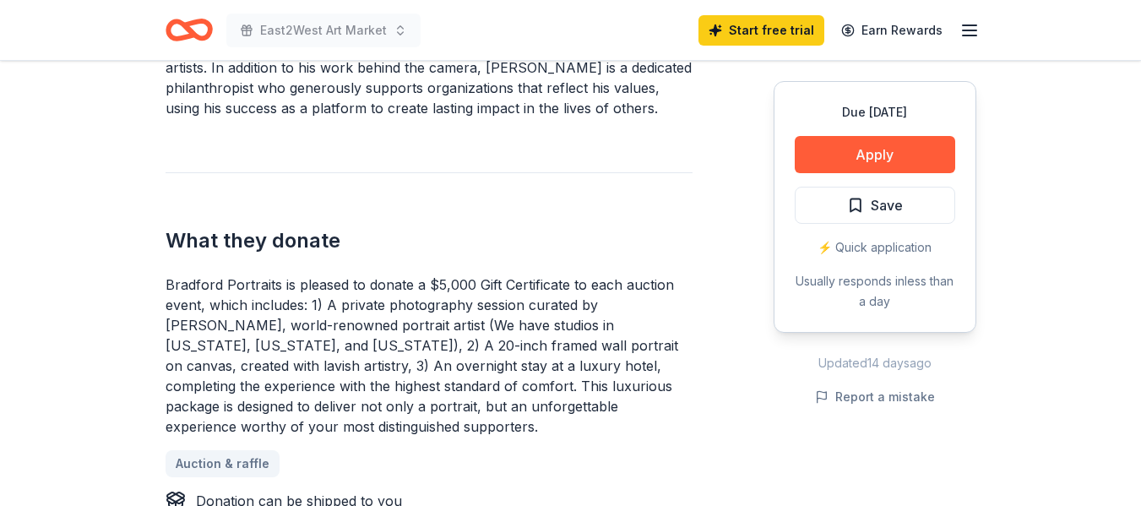
drag, startPoint x: 426, startPoint y: 286, endPoint x: 449, endPoint y: 313, distance: 35.9
click at [449, 313] on div "Bradford Portraits is pleased to donate a $5,000 Gift Certificate to each aucti…" at bounding box center [428, 355] width 527 height 162
drag, startPoint x: 425, startPoint y: 283, endPoint x: 510, endPoint y: 363, distance: 117.1
click at [510, 363] on div "Bradford Portraits is pleased to donate a $5,000 Gift Certificate to each aucti…" at bounding box center [428, 355] width 527 height 162
drag, startPoint x: 491, startPoint y: 328, endPoint x: 433, endPoint y: 328, distance: 57.4
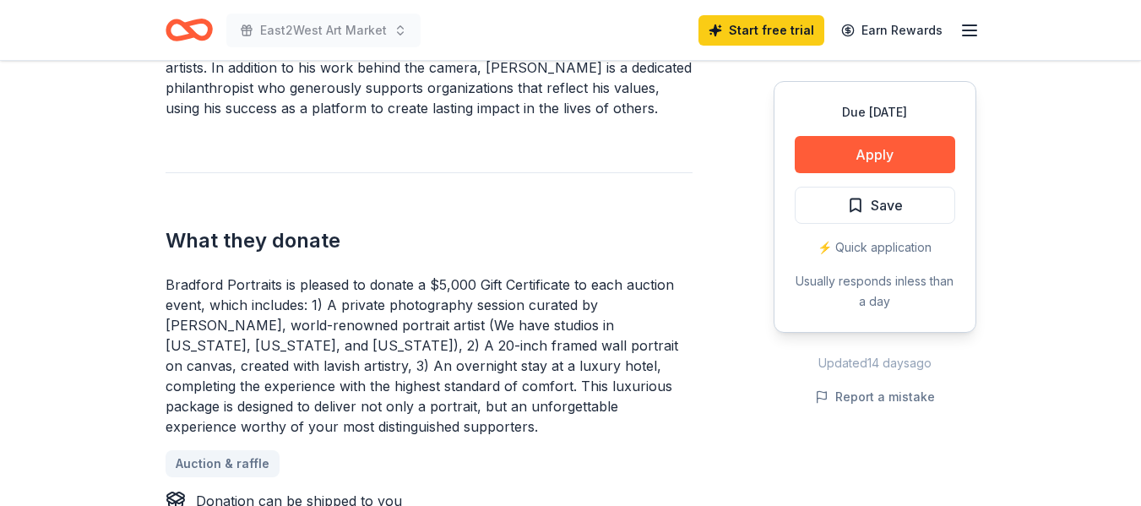
click at [433, 328] on div "Bradford Portraits is pleased to donate a $5,000 Gift Certificate to each aucti…" at bounding box center [428, 355] width 527 height 162
drag, startPoint x: 423, startPoint y: 273, endPoint x: 516, endPoint y: 339, distance: 113.9
click at [516, 339] on div "What they [PERSON_NAME] Portraits is pleased to donate a $5,000 Gift Certificat…" at bounding box center [428, 341] width 527 height 339
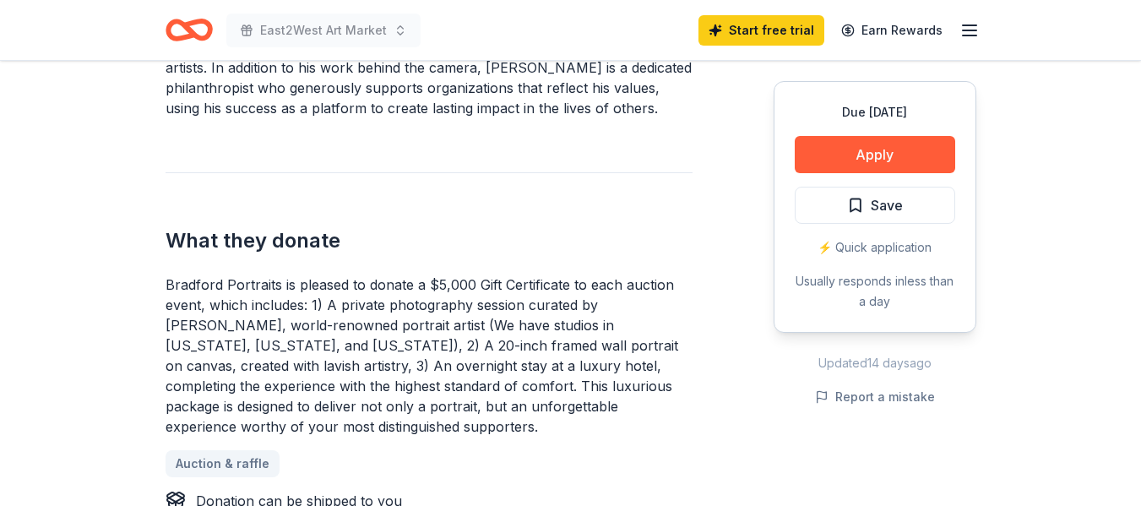
drag, startPoint x: 448, startPoint y: 366, endPoint x: 311, endPoint y: 393, distance: 139.3
click at [311, 393] on div "Bradford Portraits is pleased to donate a $5,000 Gift Certificate to each aucti…" at bounding box center [428, 355] width 527 height 162
click at [380, 219] on div "What they [PERSON_NAME] Portraits is pleased to donate a $5,000 Gift Certificat…" at bounding box center [428, 341] width 527 height 339
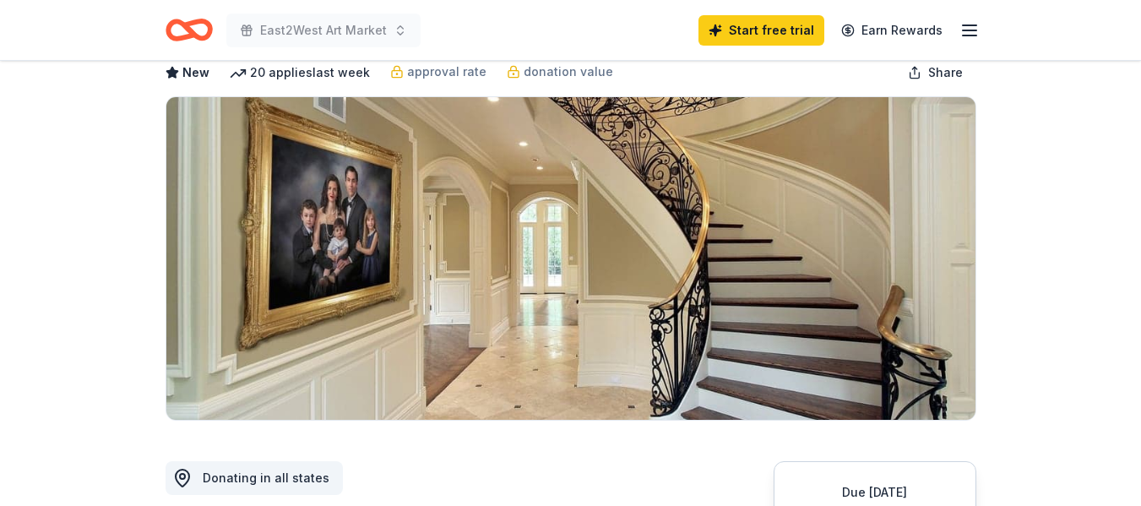
scroll to position [0, 0]
